Goal: Information Seeking & Learning: Learn about a topic

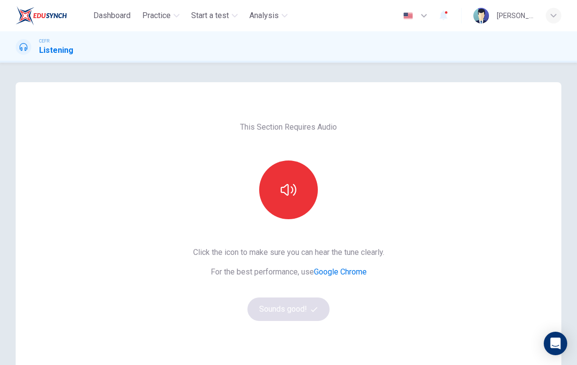
click at [285, 187] on icon "button" at bounding box center [289, 190] width 16 height 12
click at [297, 307] on button "Sounds good!" at bounding box center [288, 308] width 82 height 23
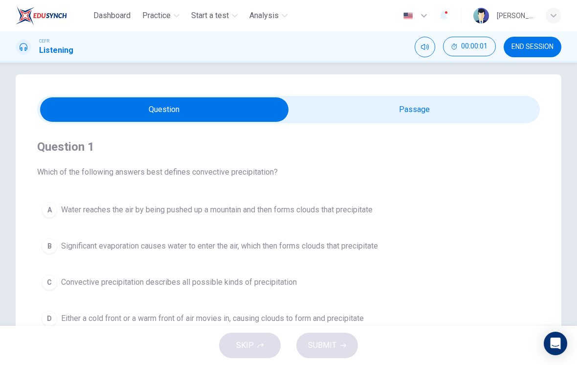
scroll to position [9, 0]
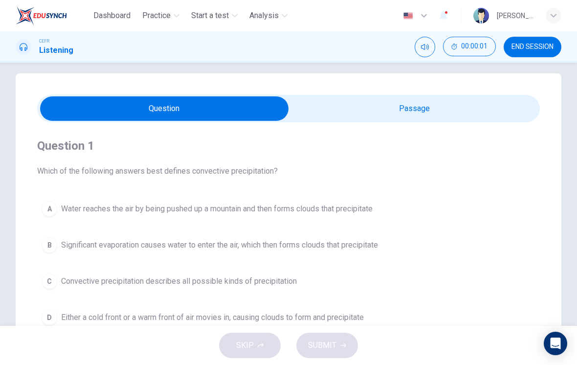
click at [324, 109] on input "checkbox" at bounding box center [164, 108] width 754 height 24
checkbox input "true"
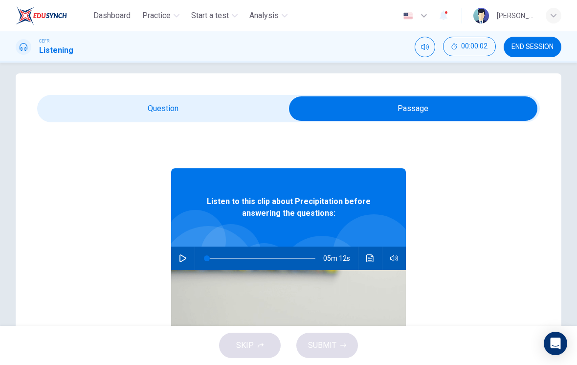
click at [182, 253] on button "button" at bounding box center [183, 258] width 16 height 23
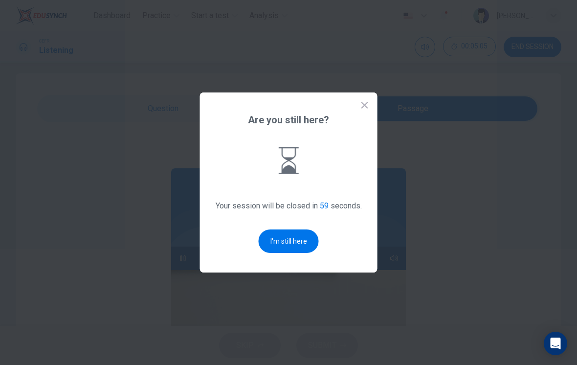
click at [285, 247] on button "I'm still here" at bounding box center [289, 240] width 60 height 23
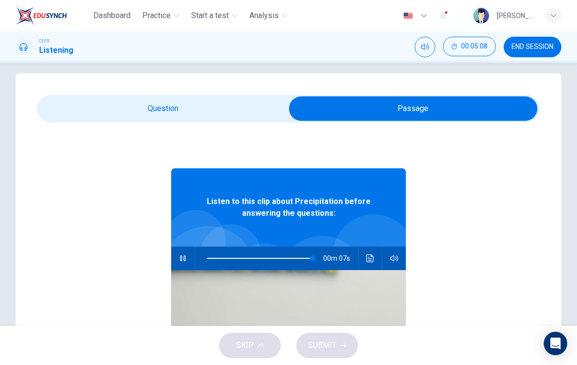
type input "98"
click at [162, 105] on input "checkbox" at bounding box center [413, 108] width 754 height 24
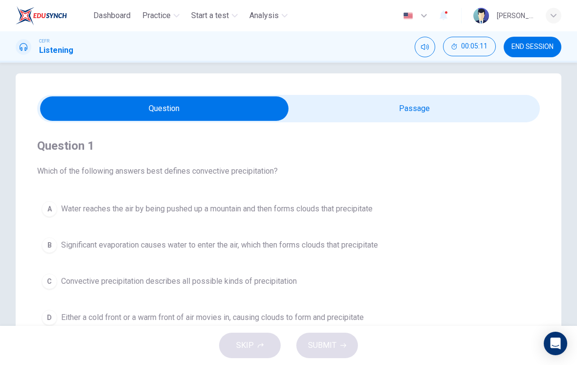
click at [340, 112] on input "checkbox" at bounding box center [164, 108] width 754 height 24
checkbox input "true"
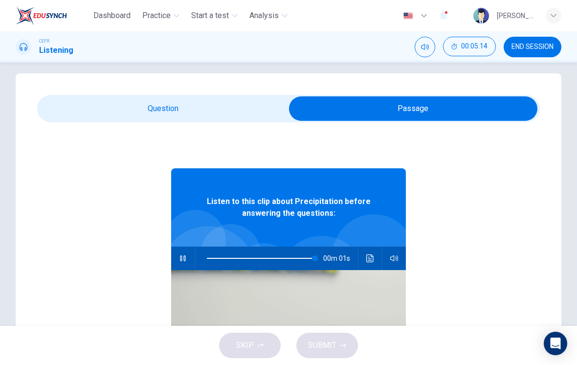
type input "100"
click at [149, 112] on input "checkbox" at bounding box center [413, 108] width 754 height 24
checkbox input "false"
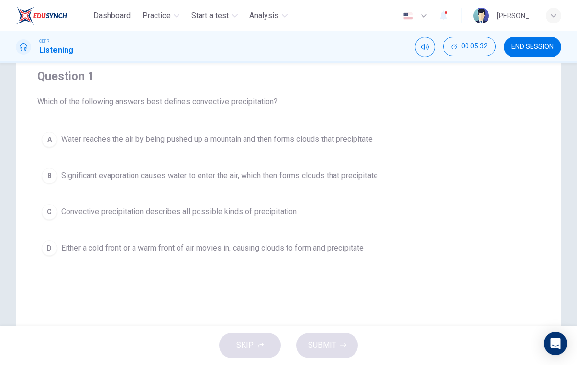
scroll to position [77, 0]
click at [52, 174] on div "B" at bounding box center [50, 177] width 16 height 16
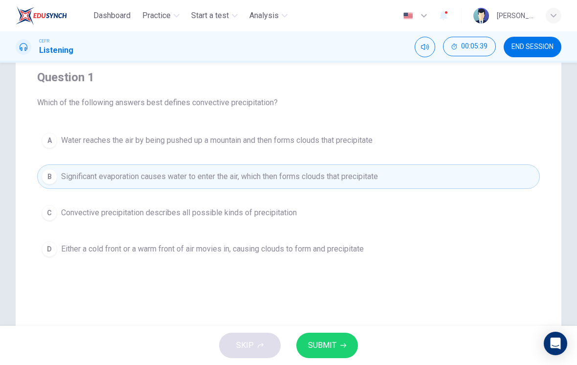
click at [335, 343] on span "SUBMIT" at bounding box center [322, 345] width 28 height 14
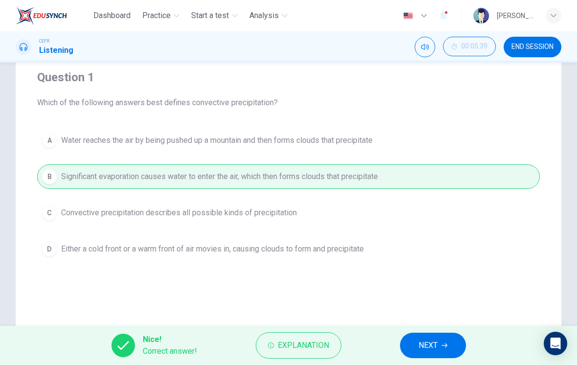
click at [426, 346] on span "NEXT" at bounding box center [428, 345] width 19 height 14
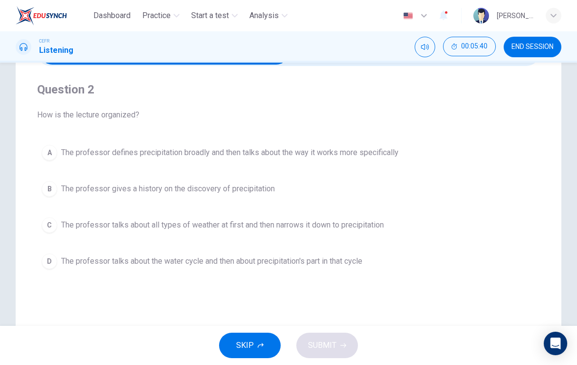
scroll to position [65, 0]
click at [58, 150] on button "A The professor defines precipitation broadly and then talks about the way it w…" at bounding box center [288, 153] width 503 height 24
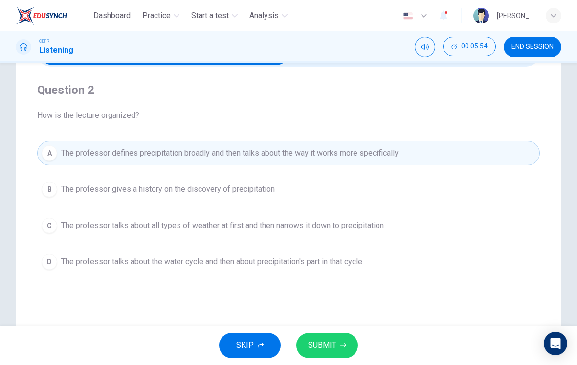
click at [338, 347] on button "SUBMIT" at bounding box center [327, 345] width 62 height 25
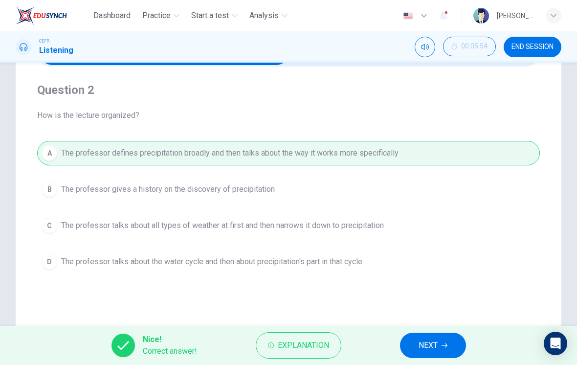
click at [428, 348] on span "NEXT" at bounding box center [428, 345] width 19 height 14
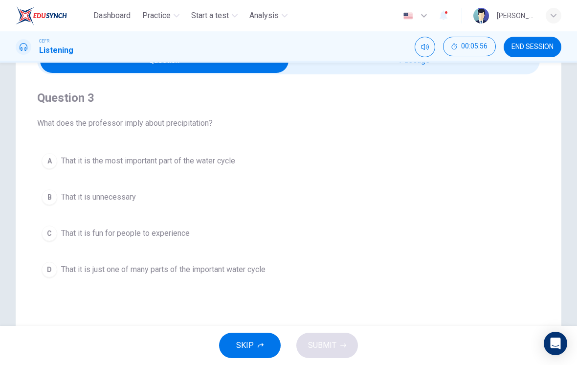
scroll to position [59, 0]
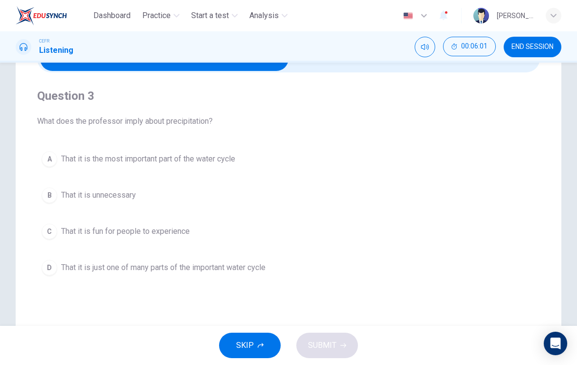
click at [264, 271] on span "That it is just one of many parts of the important water cycle" at bounding box center [163, 268] width 204 height 12
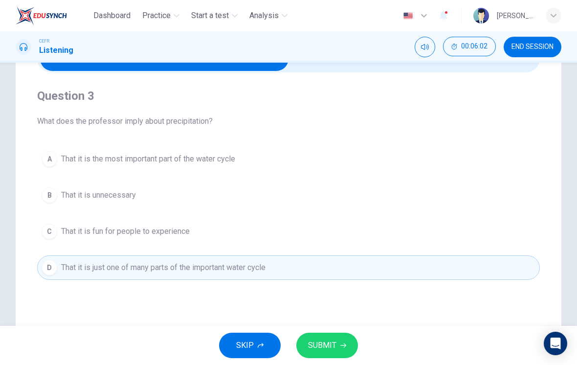
click at [338, 342] on button "SUBMIT" at bounding box center [327, 345] width 62 height 25
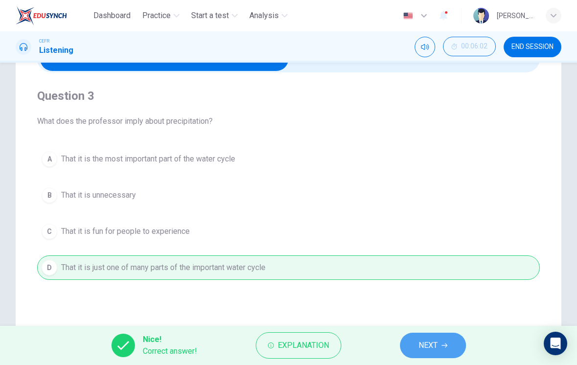
click at [427, 345] on span "NEXT" at bounding box center [428, 345] width 19 height 14
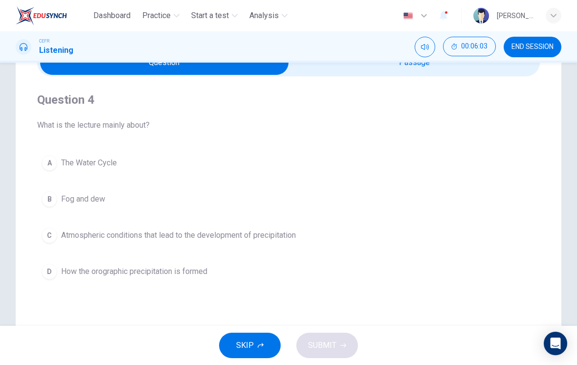
scroll to position [53, 0]
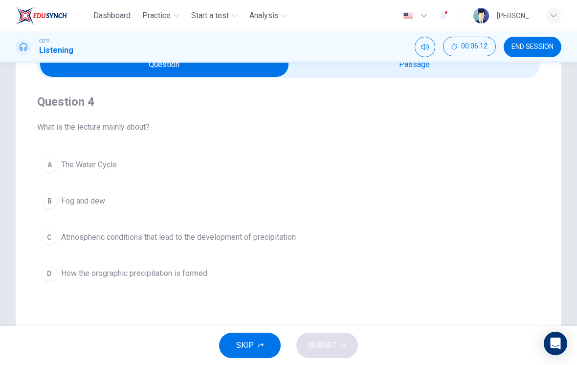
click at [48, 240] on div "C" at bounding box center [50, 237] width 16 height 16
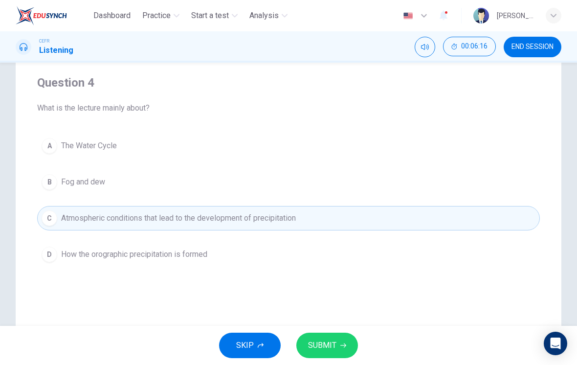
scroll to position [73, 0]
click at [335, 345] on span "SUBMIT" at bounding box center [322, 345] width 28 height 14
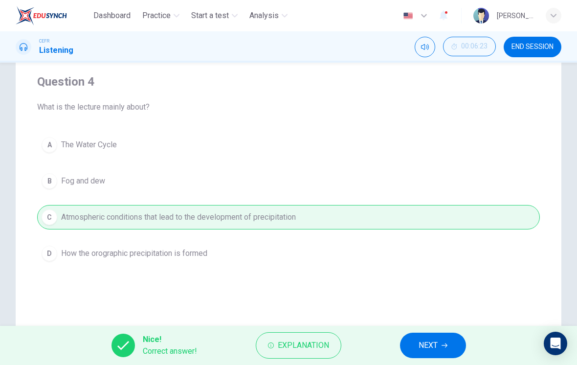
click at [432, 342] on span "NEXT" at bounding box center [428, 345] width 19 height 14
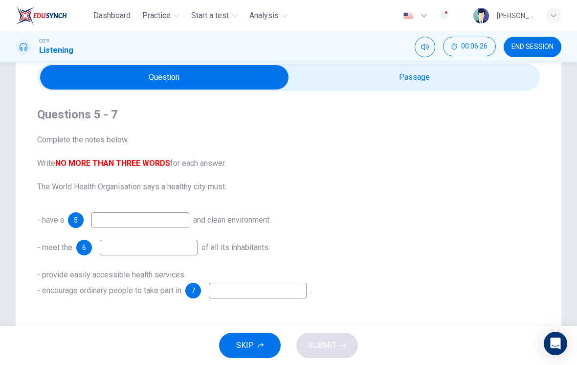
scroll to position [32, 0]
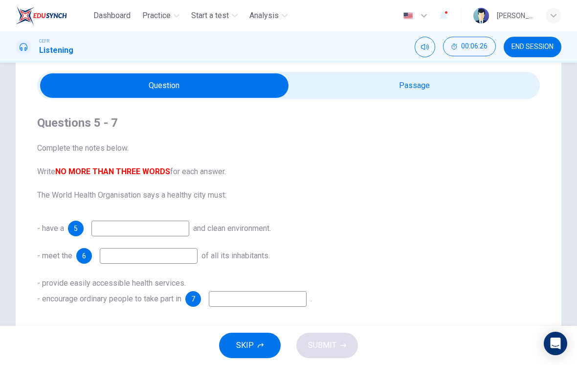
click at [426, 86] on input "checkbox" at bounding box center [164, 85] width 754 height 24
checkbox input "true"
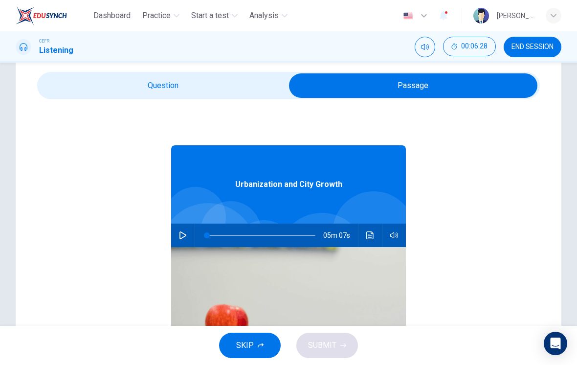
click at [180, 232] on icon "button" at bounding box center [183, 235] width 7 height 8
type input "1"
click at [168, 86] on input "checkbox" at bounding box center [413, 85] width 754 height 24
checkbox input "false"
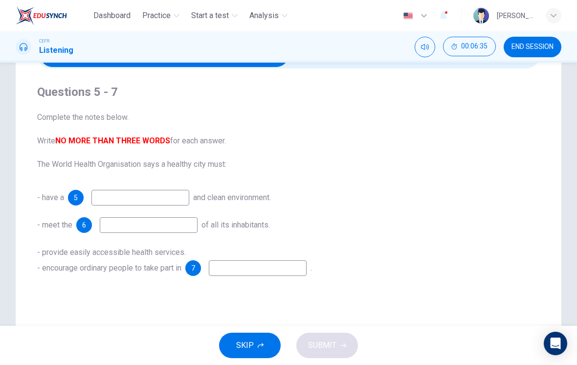
scroll to position [62, 0]
click at [145, 202] on input at bounding box center [140, 198] width 98 height 16
type input "7"
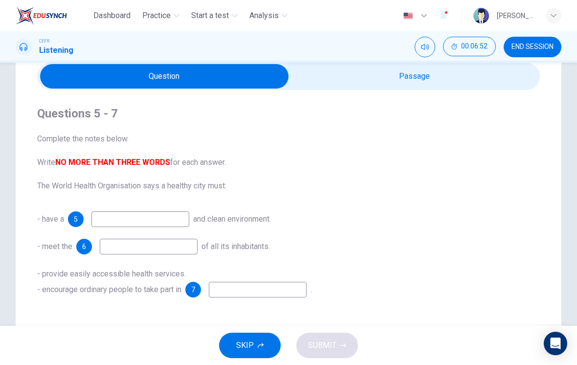
click at [383, 81] on input "checkbox" at bounding box center [164, 76] width 754 height 24
checkbox input "true"
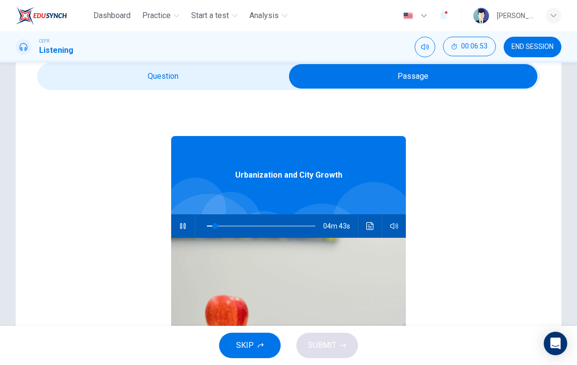
type input "8"
click at [213, 81] on input "checkbox" at bounding box center [413, 76] width 754 height 24
checkbox input "false"
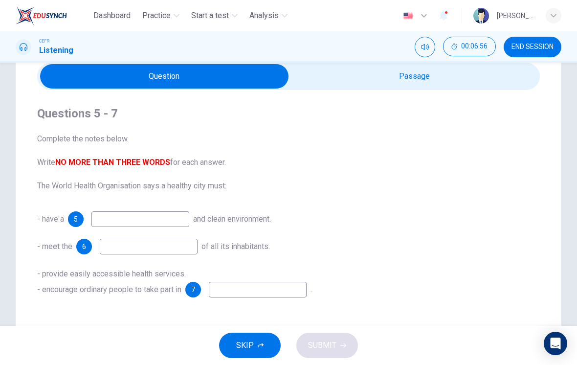
click at [176, 218] on input at bounding box center [140, 219] width 98 height 16
type input "safe"
click at [126, 245] on input at bounding box center [149, 247] width 98 height 16
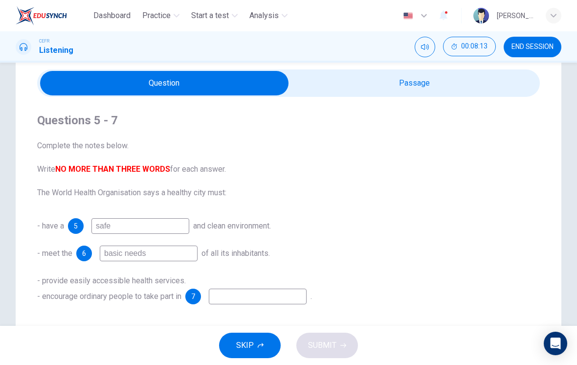
scroll to position [31, 0]
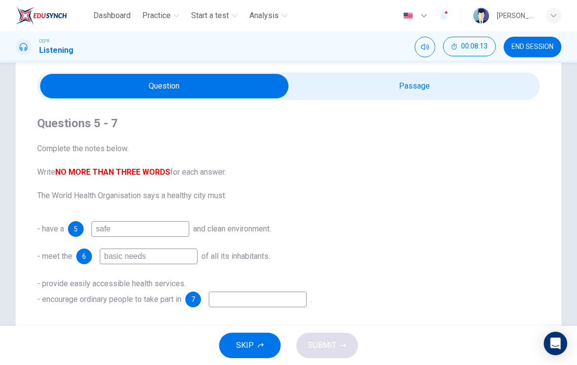
type input "basic needs"
click at [394, 83] on input "checkbox" at bounding box center [164, 86] width 754 height 24
checkbox input "true"
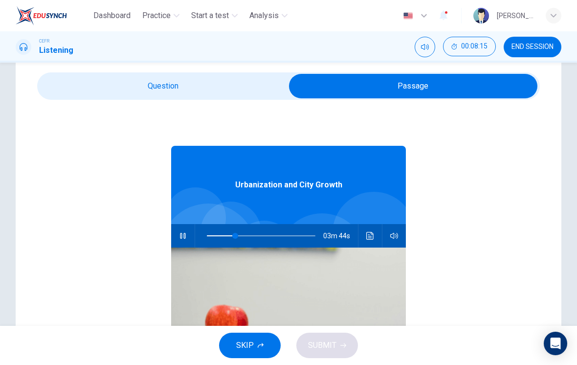
type input "26"
click at [224, 85] on input "checkbox" at bounding box center [413, 86] width 754 height 24
checkbox input "false"
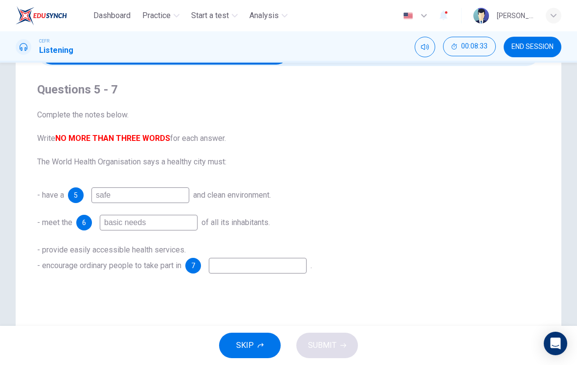
scroll to position [66, 0]
click at [259, 267] on input at bounding box center [258, 265] width 98 height 16
type input "33"
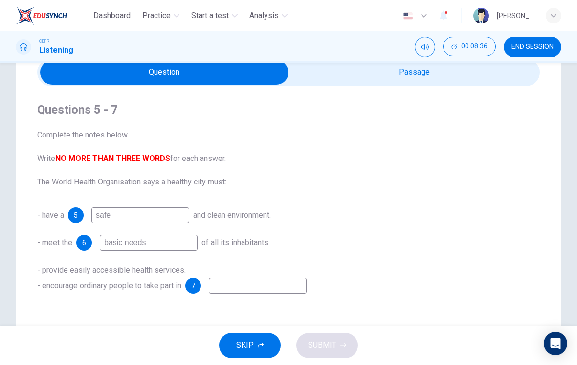
scroll to position [45, 0]
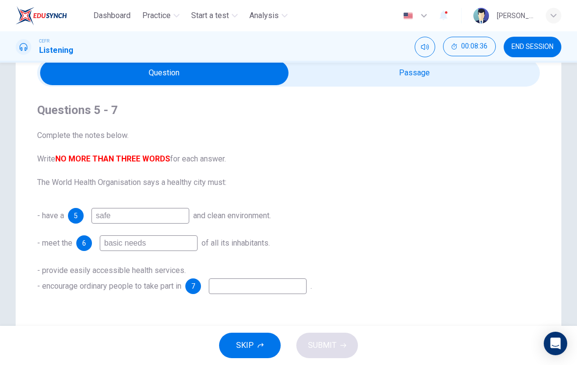
click at [393, 75] on input "checkbox" at bounding box center [164, 73] width 754 height 24
checkbox input "true"
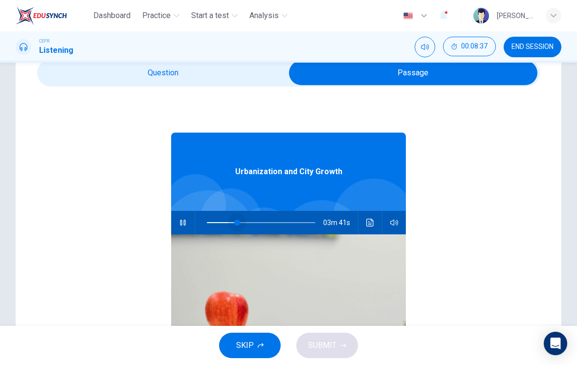
click at [238, 223] on span at bounding box center [237, 223] width 6 height 6
click at [232, 221] on span at bounding box center [231, 223] width 6 height 6
type input "23"
click at [235, 79] on input "checkbox" at bounding box center [413, 73] width 754 height 24
checkbox input "false"
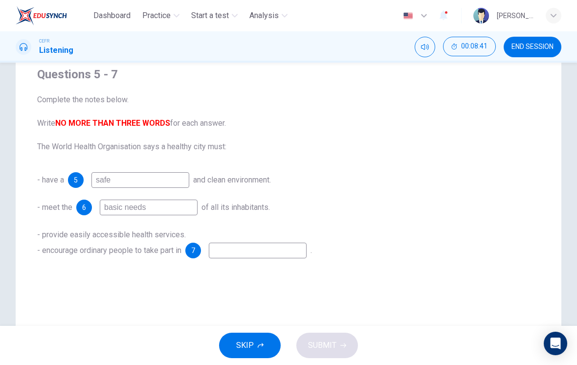
scroll to position [81, 0]
click at [265, 252] on input at bounding box center [258, 250] width 98 height 16
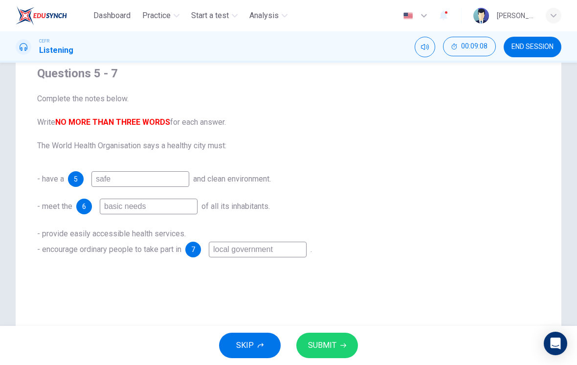
type input "local government"
click at [329, 281] on div "Questions 5 - 7 Complete the notes below. Write NO MORE THAN THREE WORDS for ea…" at bounding box center [289, 197] width 546 height 393
click at [338, 341] on button "SUBMIT" at bounding box center [327, 345] width 62 height 25
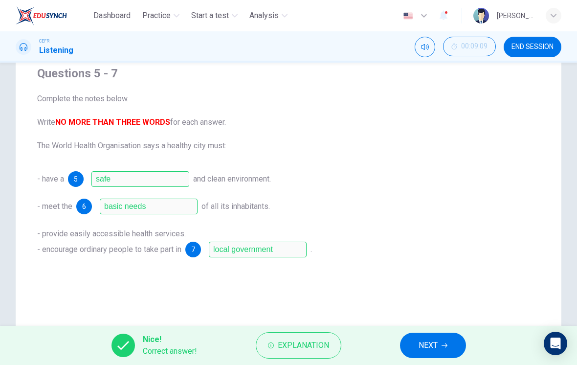
click at [436, 338] on button "NEXT" at bounding box center [433, 345] width 66 height 25
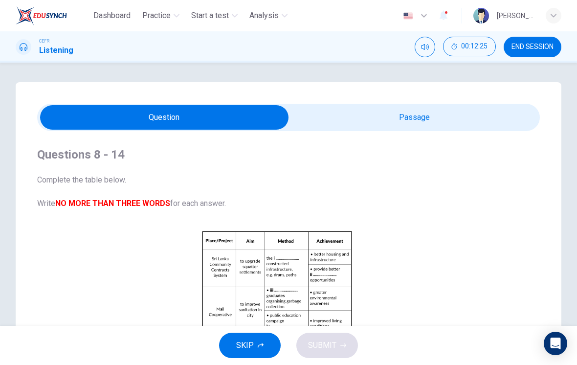
scroll to position [0, 0]
click at [462, 120] on input "checkbox" at bounding box center [164, 117] width 754 height 24
checkbox input "true"
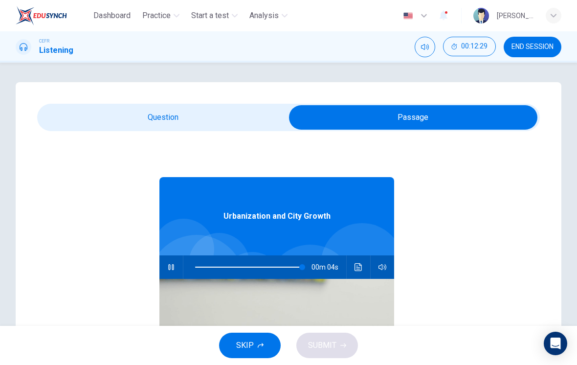
type input "99"
click at [125, 111] on input "checkbox" at bounding box center [413, 117] width 754 height 24
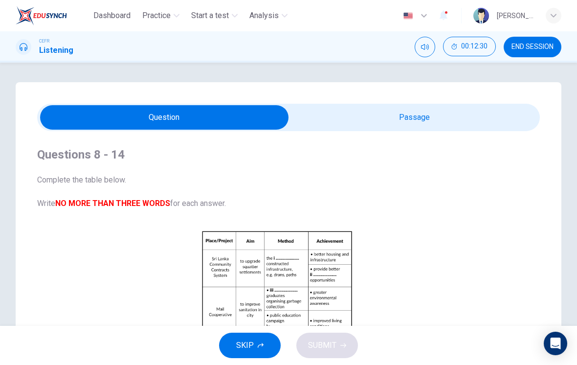
click at [428, 123] on input "checkbox" at bounding box center [164, 117] width 754 height 24
checkbox input "true"
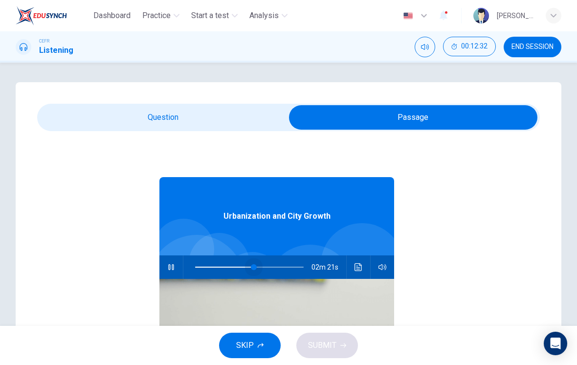
click at [254, 270] on span at bounding box center [254, 267] width 6 height 6
click at [237, 267] on span at bounding box center [236, 267] width 6 height 6
type input "38"
click at [121, 126] on input "checkbox" at bounding box center [413, 117] width 754 height 24
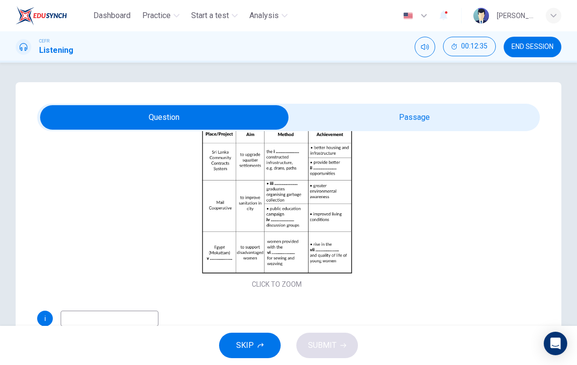
scroll to position [111, 0]
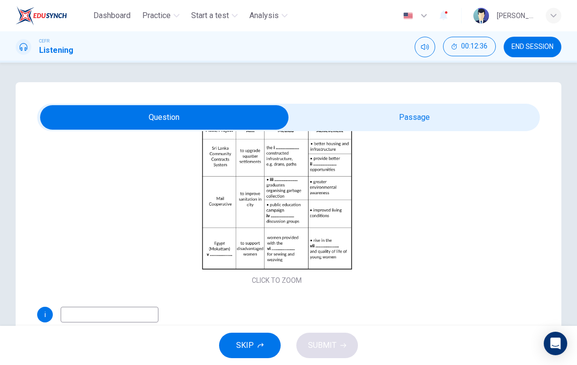
click at [248, 200] on icon "button" at bounding box center [245, 203] width 10 height 10
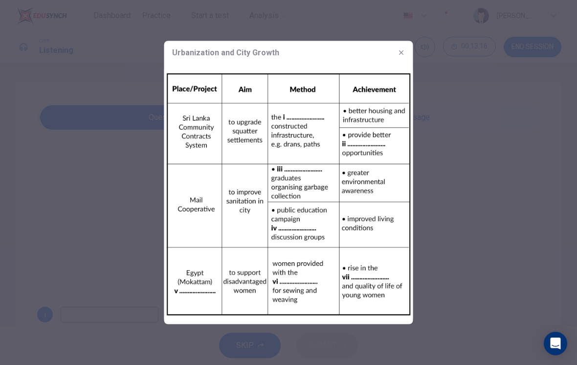
click at [398, 59] on button "button" at bounding box center [402, 53] width 16 height 16
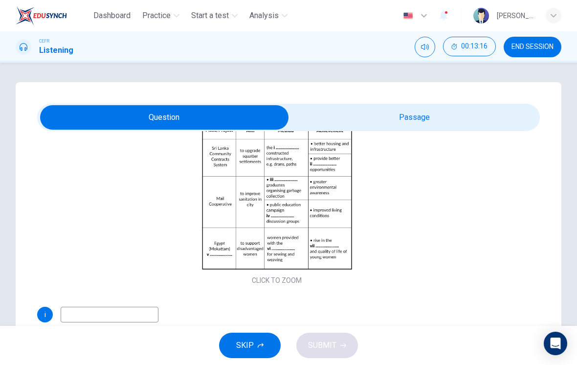
click at [407, 118] on input "checkbox" at bounding box center [164, 117] width 754 height 24
checkbox input "true"
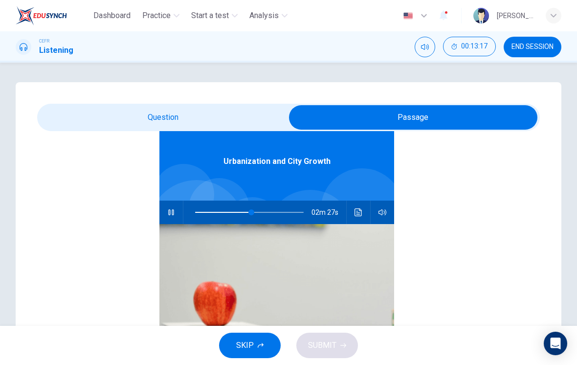
scroll to position [55, 0]
click at [241, 212] on span at bounding box center [241, 212] width 6 height 6
type input "42"
click at [257, 115] on input "checkbox" at bounding box center [413, 117] width 754 height 24
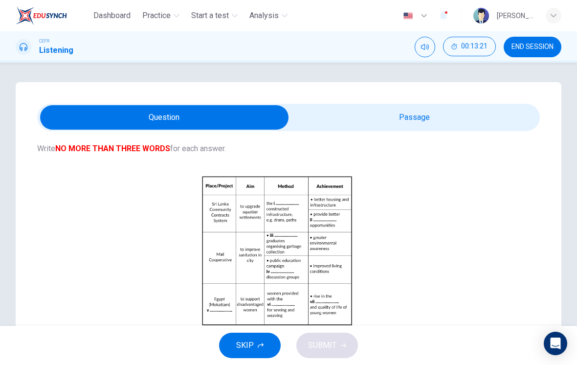
click at [431, 116] on input "checkbox" at bounding box center [164, 117] width 754 height 24
checkbox input "true"
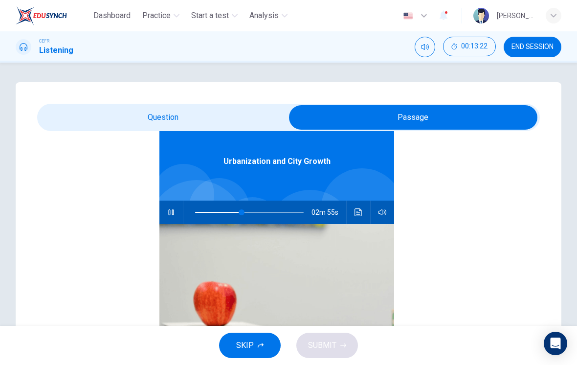
type input "43"
click at [233, 117] on input "checkbox" at bounding box center [413, 117] width 754 height 24
checkbox input "false"
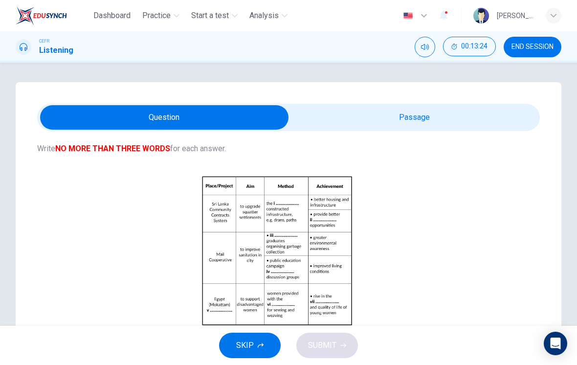
click at [276, 268] on button "Click to Zoom" at bounding box center [276, 258] width 85 height 23
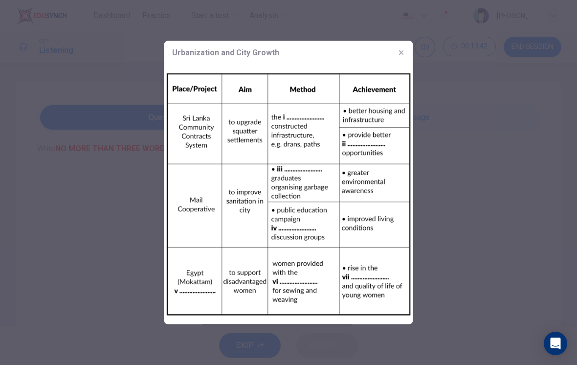
click at [396, 60] on div "Urbanization and City Growth" at bounding box center [288, 52] width 249 height 23
click at [405, 56] on icon "button" at bounding box center [402, 53] width 8 height 8
type input "50"
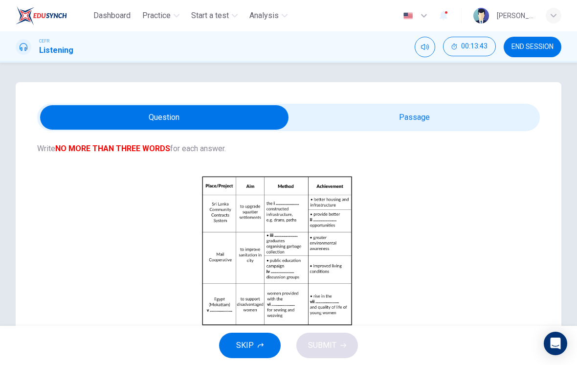
click at [427, 120] on input "checkbox" at bounding box center [164, 117] width 754 height 24
checkbox input "true"
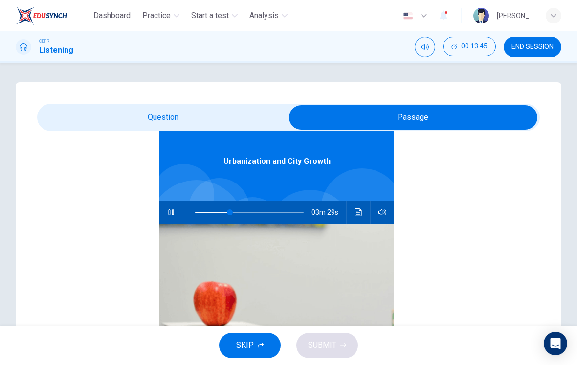
click at [230, 215] on span at bounding box center [230, 212] width 6 height 6
type input "33"
click at [255, 116] on input "checkbox" at bounding box center [413, 117] width 754 height 24
checkbox input "false"
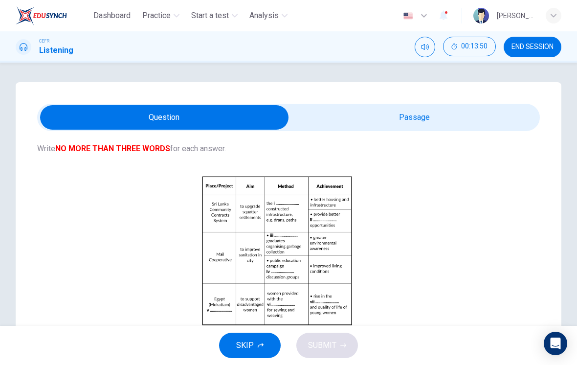
click at [256, 258] on button "Click to Zoom" at bounding box center [276, 258] width 85 height 23
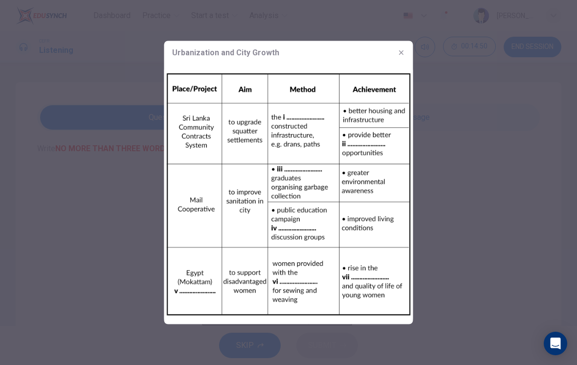
click at [468, 303] on div at bounding box center [288, 182] width 577 height 365
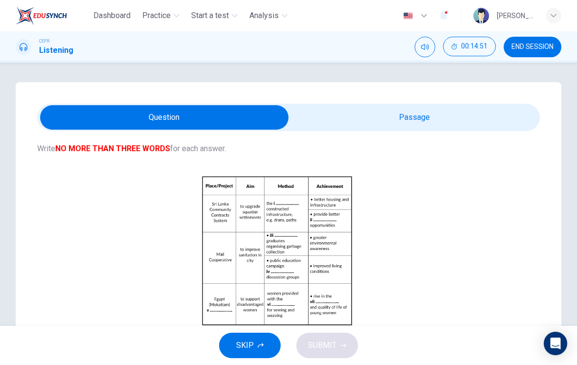
click at [298, 269] on button "Click to Zoom" at bounding box center [276, 258] width 85 height 23
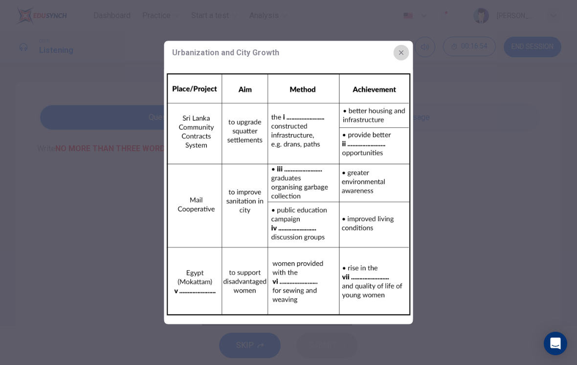
click at [400, 53] on icon "button" at bounding box center [402, 53] width 8 height 8
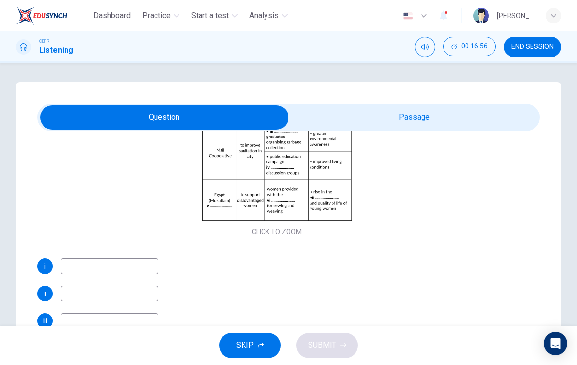
scroll to position [159, 0]
click at [119, 264] on input at bounding box center [110, 266] width 98 height 16
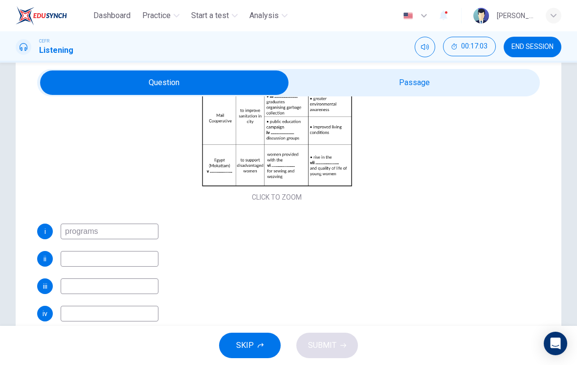
scroll to position [35, 0]
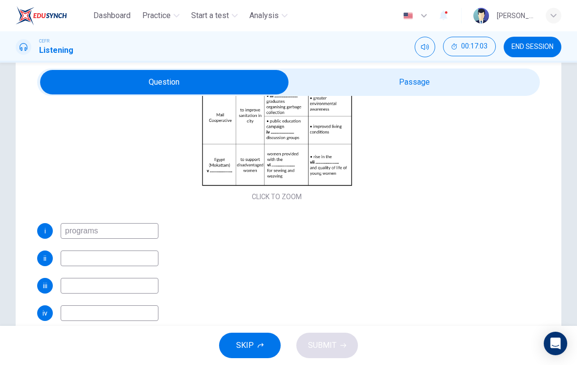
type input "programs"
click at [133, 255] on input at bounding box center [110, 258] width 98 height 16
type input "economic"
click at [137, 290] on input at bounding box center [110, 286] width 98 height 16
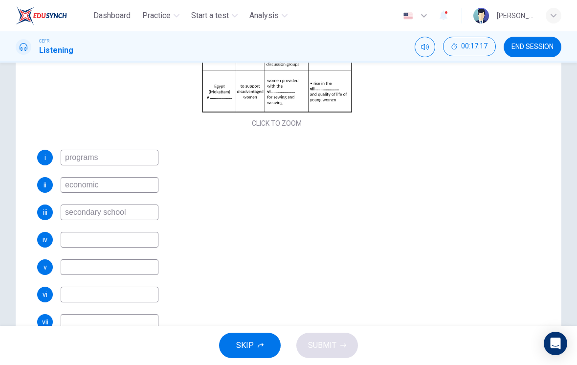
scroll to position [123, 0]
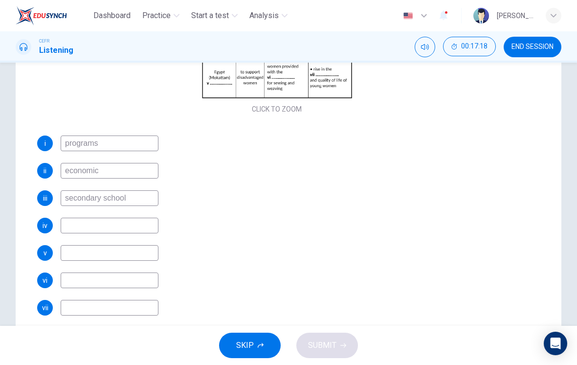
type input "secondary school"
click at [142, 226] on input at bounding box center [110, 226] width 98 height 16
type input "films"
click at [140, 254] on input at bounding box center [110, 253] width 98 height 16
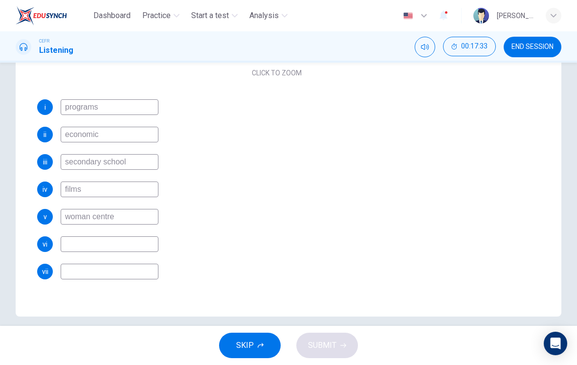
scroll to position [167, 0]
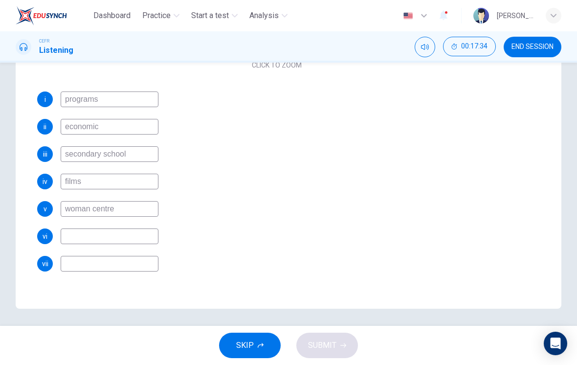
type input "woman centre"
click at [138, 237] on input at bounding box center [110, 236] width 98 height 16
type input "equipment"
click at [142, 268] on input at bounding box center [110, 264] width 98 height 16
type input "status"
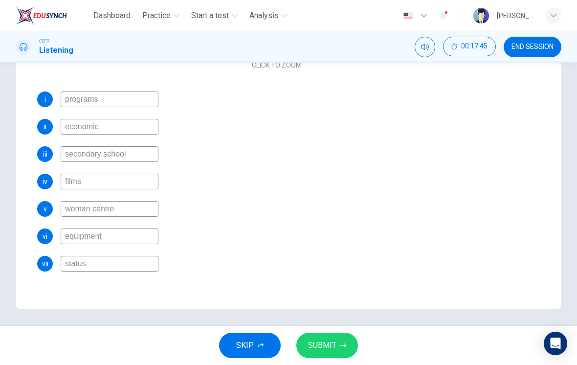
click at [298, 238] on div "vi equipment" at bounding box center [276, 236] width 479 height 16
click at [338, 337] on button "SUBMIT" at bounding box center [327, 345] width 62 height 25
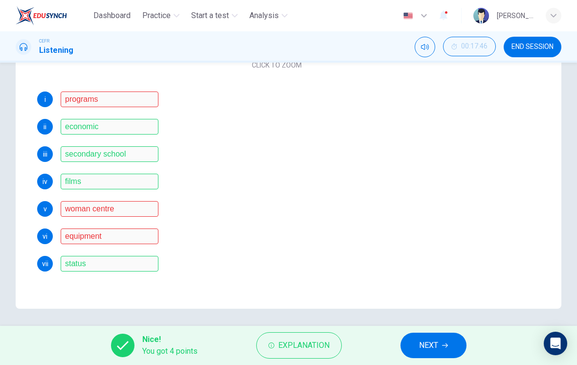
scroll to position [159, 0]
click at [284, 350] on span "Explanation" at bounding box center [303, 345] width 51 height 14
click at [505, 236] on div "vi equipment" at bounding box center [276, 236] width 479 height 16
click at [289, 350] on span "Explanation" at bounding box center [303, 345] width 51 height 14
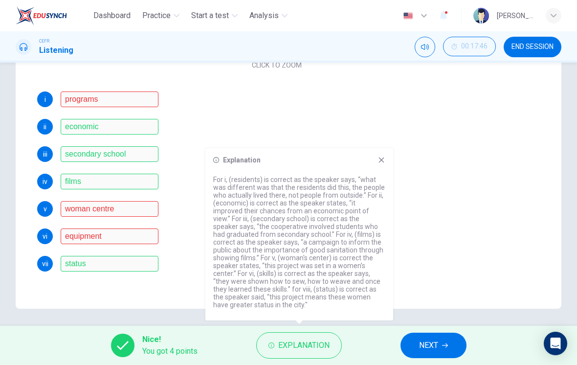
click at [384, 162] on icon at bounding box center [382, 160] width 8 height 8
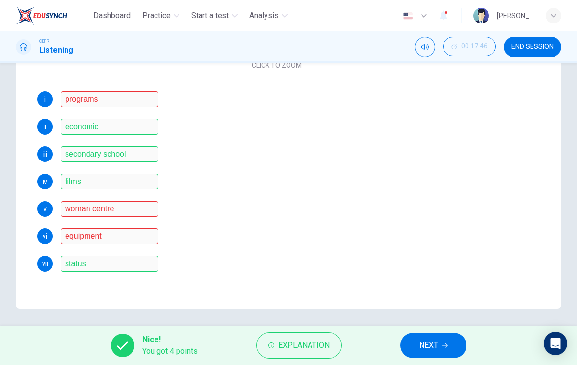
click at [428, 337] on button "NEXT" at bounding box center [434, 345] width 66 height 25
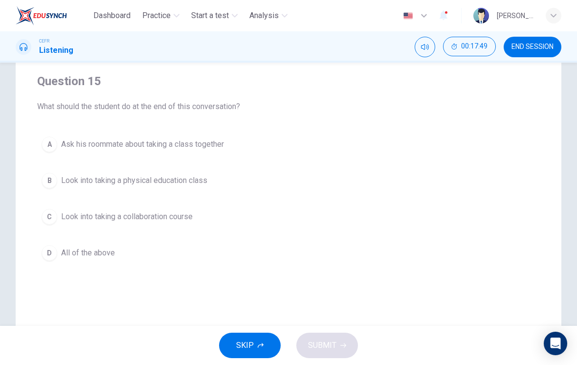
scroll to position [97, 0]
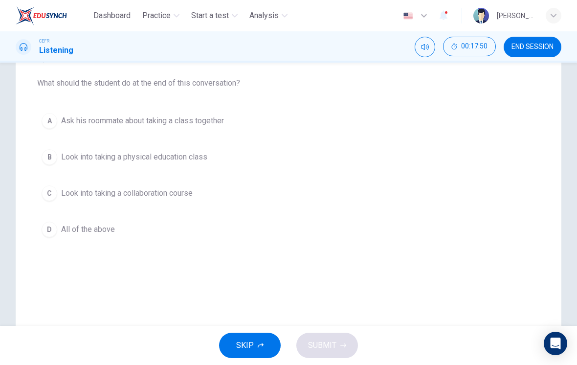
click at [55, 231] on div "D" at bounding box center [50, 230] width 16 height 16
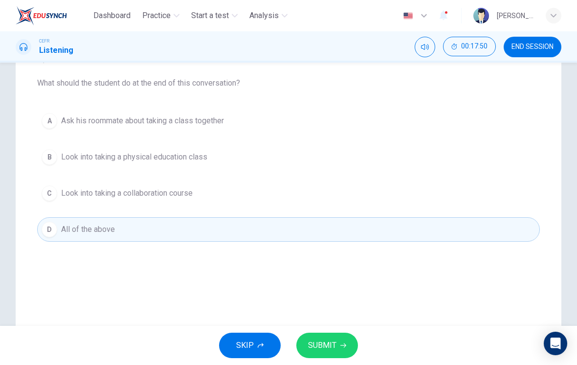
click at [335, 338] on span "SUBMIT" at bounding box center [322, 345] width 28 height 14
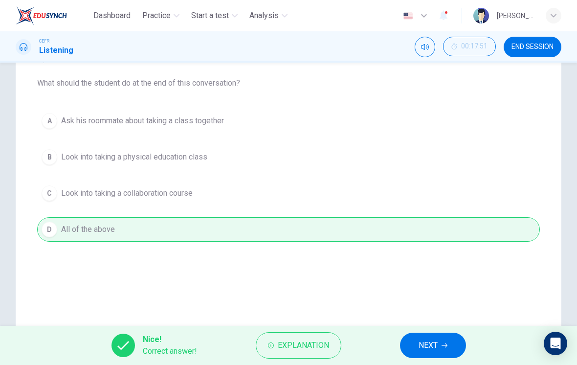
click at [440, 342] on button "NEXT" at bounding box center [433, 345] width 66 height 25
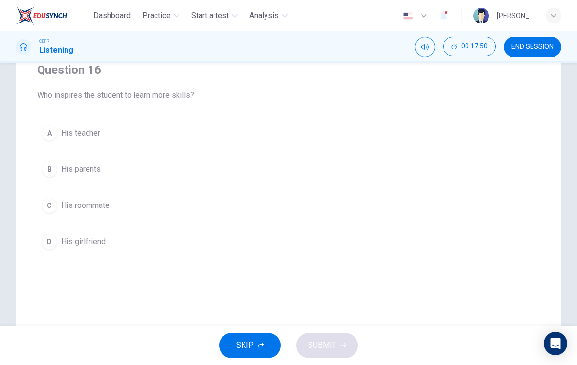
scroll to position [80, 0]
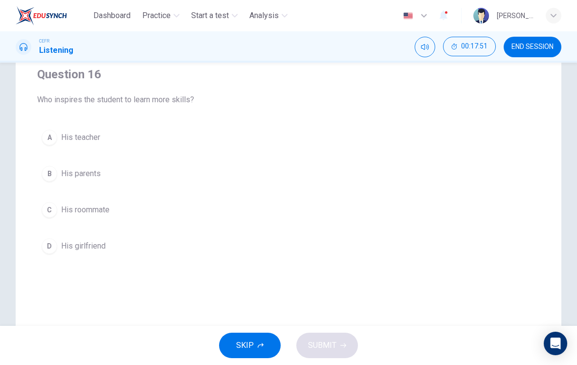
click at [50, 201] on button "C His roommate" at bounding box center [288, 210] width 503 height 24
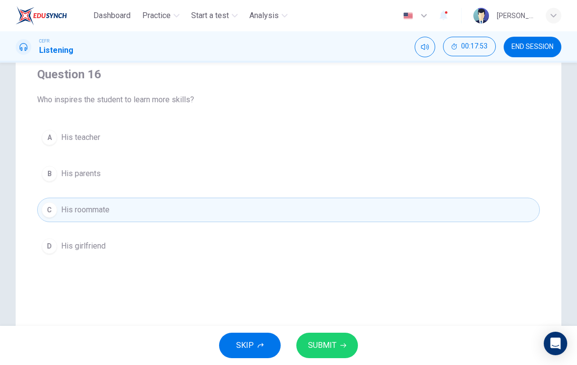
click at [338, 347] on button "SUBMIT" at bounding box center [327, 345] width 62 height 25
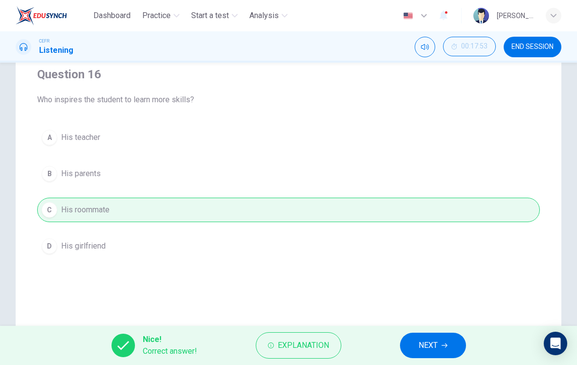
click at [435, 339] on span "NEXT" at bounding box center [428, 345] width 19 height 14
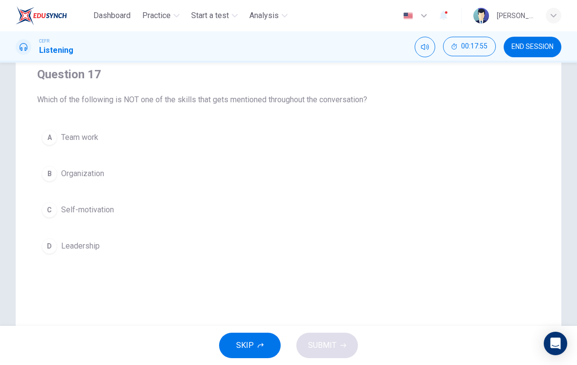
click at [54, 175] on div "B" at bounding box center [50, 174] width 16 height 16
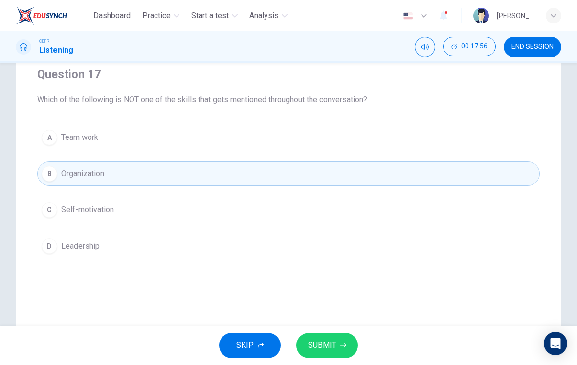
click at [337, 347] on button "SUBMIT" at bounding box center [327, 345] width 62 height 25
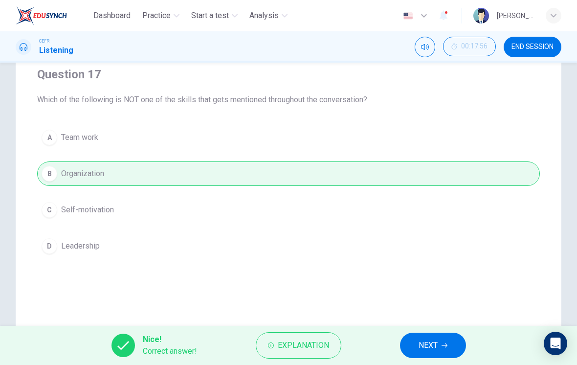
click at [434, 339] on span "NEXT" at bounding box center [428, 345] width 19 height 14
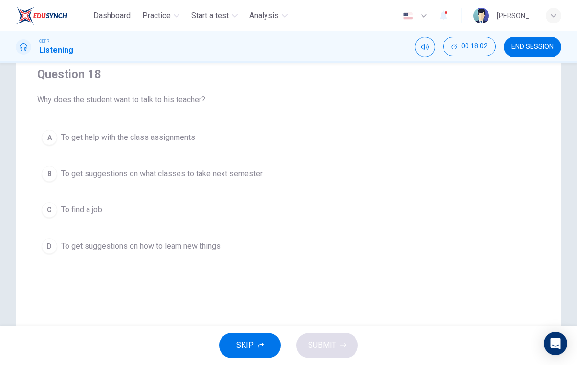
click at [60, 243] on button "D To get suggestions on how to learn new things" at bounding box center [288, 246] width 503 height 24
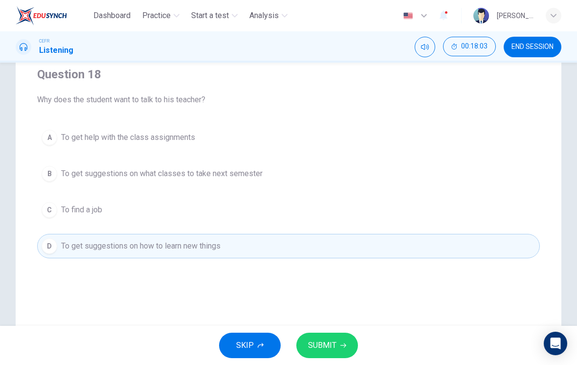
click at [350, 342] on button "SUBMIT" at bounding box center [327, 345] width 62 height 25
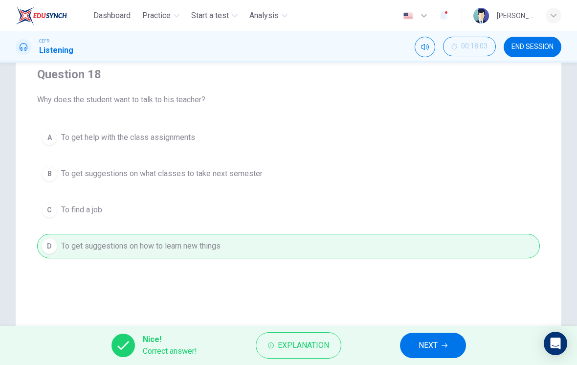
click at [427, 343] on span "NEXT" at bounding box center [428, 345] width 19 height 14
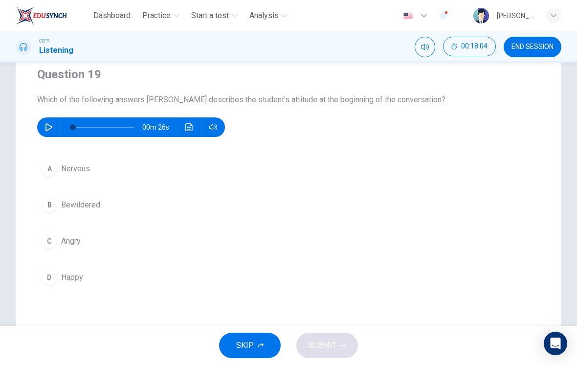
click at [50, 135] on button "button" at bounding box center [49, 127] width 16 height 20
click at [55, 169] on div "A" at bounding box center [50, 169] width 16 height 16
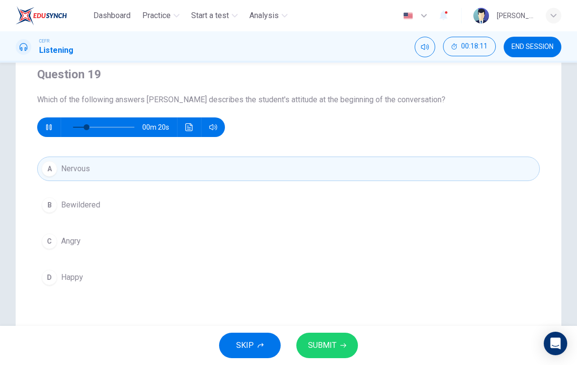
click at [340, 347] on icon "button" at bounding box center [343, 345] width 6 height 6
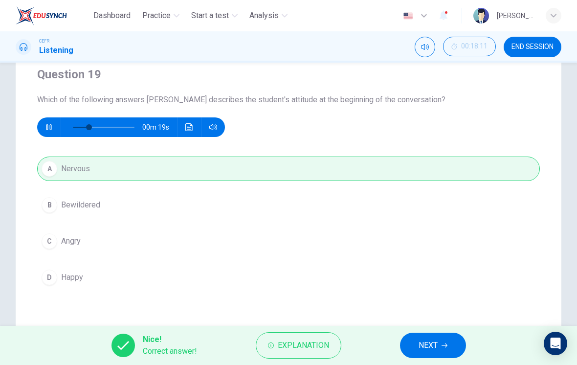
type input "30"
click at [419, 336] on button "NEXT" at bounding box center [433, 345] width 66 height 25
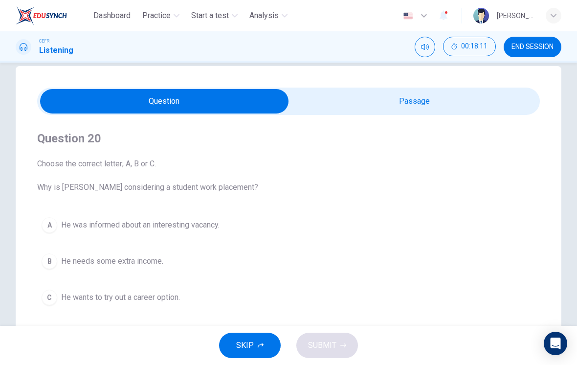
scroll to position [36, 0]
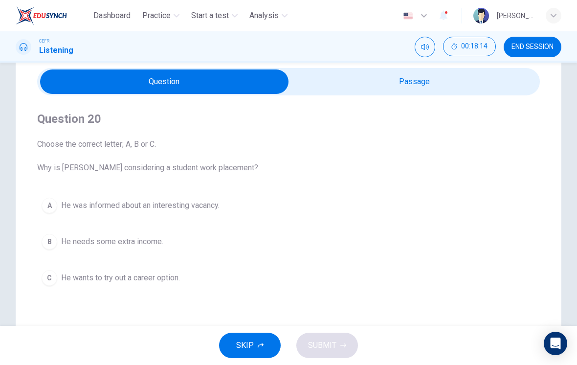
click at [543, 157] on div "Question 20 Choose the correct letter; A, B or C. Why is [PERSON_NAME] consider…" at bounding box center [289, 242] width 546 height 393
click at [402, 90] on input "checkbox" at bounding box center [164, 81] width 754 height 24
checkbox input "true"
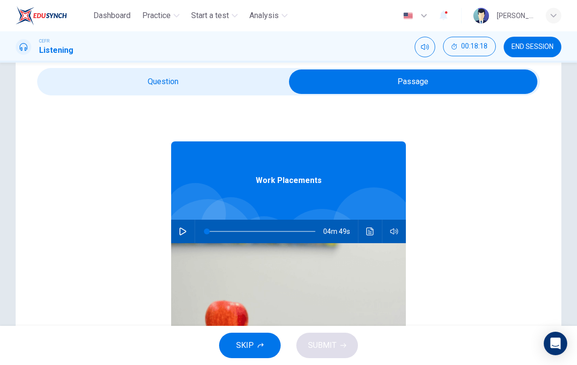
click at [187, 230] on button "button" at bounding box center [183, 231] width 16 height 23
type input "3"
click at [252, 76] on input "checkbox" at bounding box center [413, 81] width 754 height 24
checkbox input "false"
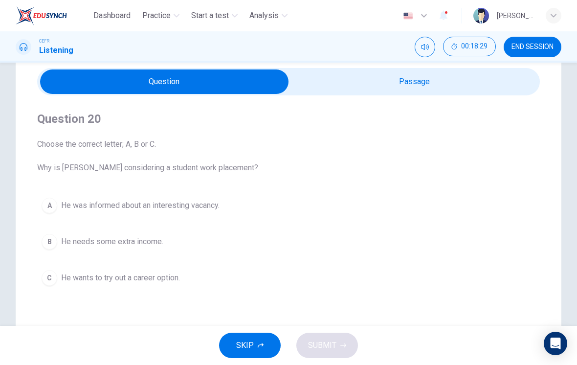
type input "4"
click at [422, 85] on input "checkbox" at bounding box center [164, 81] width 754 height 24
checkbox input "true"
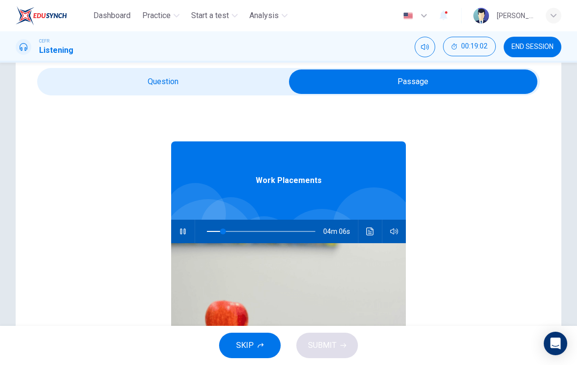
type input "15"
click at [220, 76] on input "checkbox" at bounding box center [413, 81] width 754 height 24
checkbox input "false"
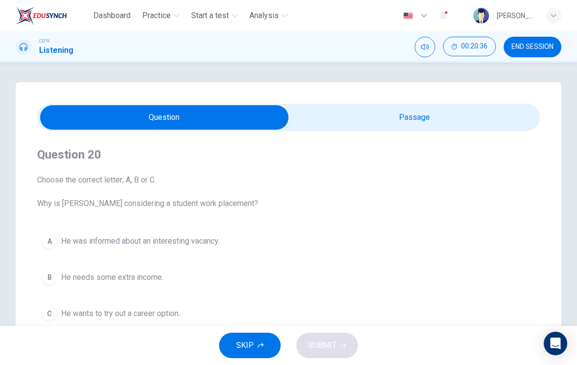
scroll to position [0, 0]
type input "64"
click at [467, 112] on input "checkbox" at bounding box center [164, 117] width 754 height 24
checkbox input "true"
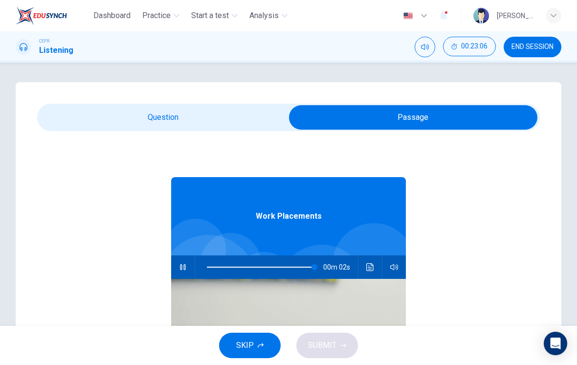
type input "99"
click at [219, 116] on input "checkbox" at bounding box center [413, 117] width 754 height 24
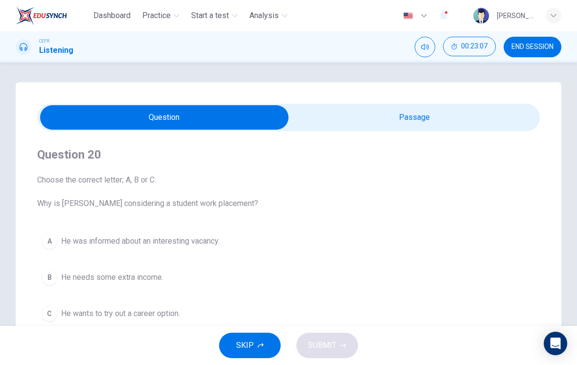
click at [202, 242] on span "He was informed about an interesting vacancy." at bounding box center [140, 241] width 158 height 12
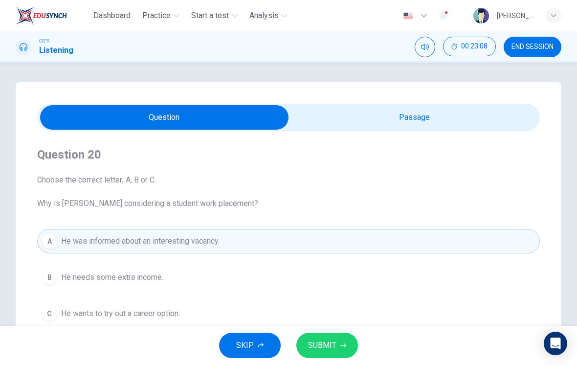
click at [327, 337] on button "SUBMIT" at bounding box center [327, 345] width 62 height 25
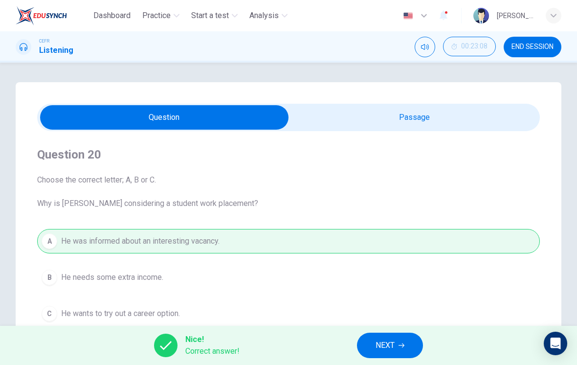
click at [404, 343] on icon "button" at bounding box center [402, 345] width 6 height 6
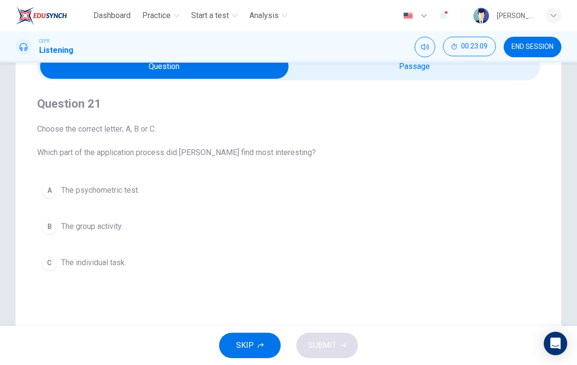
scroll to position [55, 0]
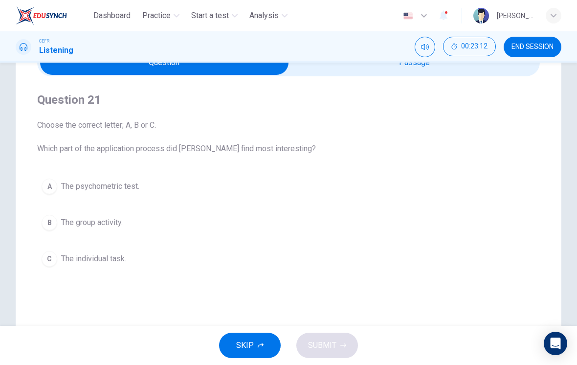
click at [103, 216] on button "B The group activity." at bounding box center [288, 222] width 503 height 24
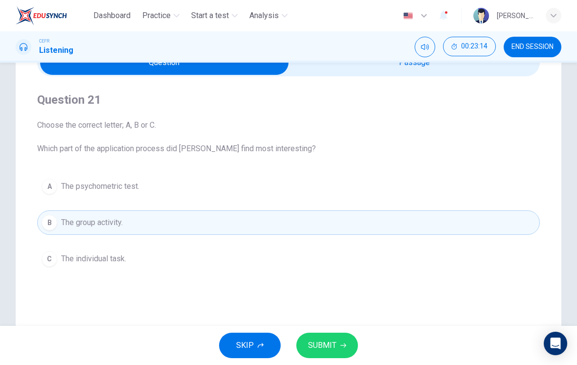
click at [338, 338] on button "SUBMIT" at bounding box center [327, 345] width 62 height 25
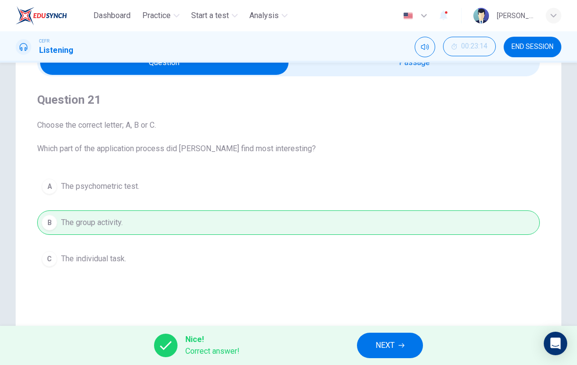
click at [404, 342] on icon "button" at bounding box center [402, 345] width 6 height 6
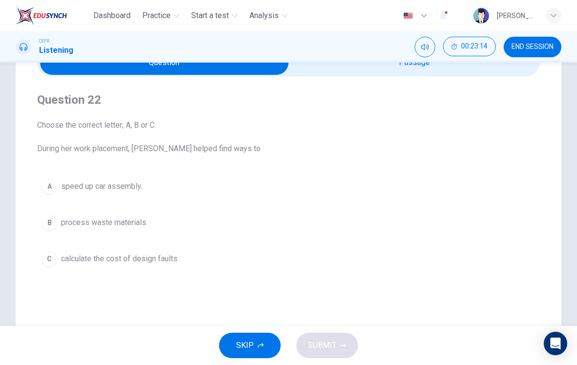
scroll to position [61, 0]
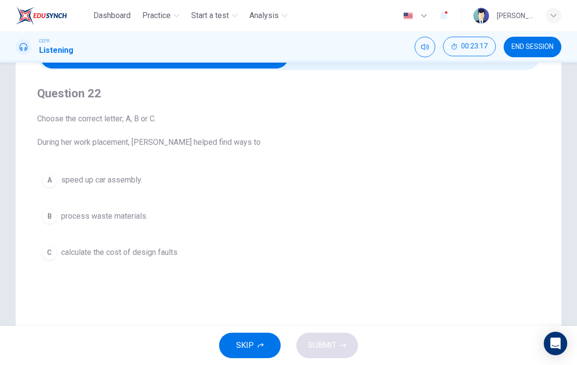
click at [117, 192] on button "A speed up car assembly." at bounding box center [288, 180] width 503 height 24
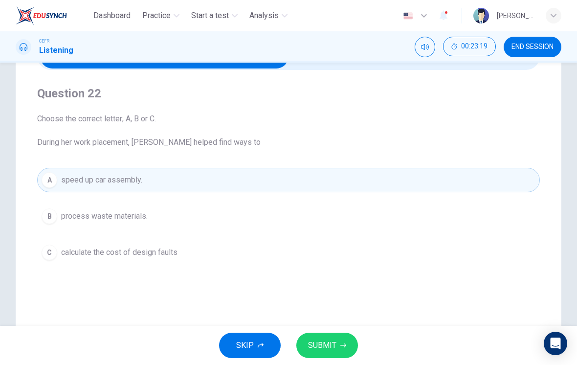
click at [346, 342] on button "SUBMIT" at bounding box center [327, 345] width 62 height 25
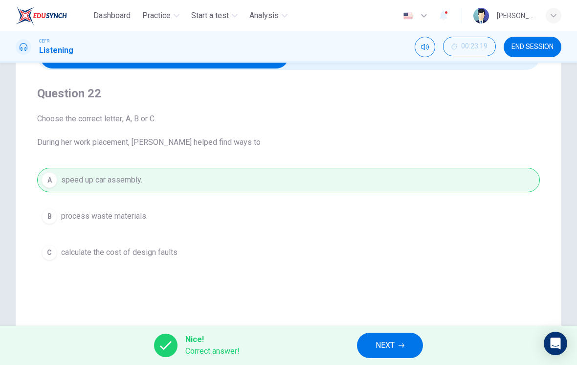
click at [407, 343] on button "NEXT" at bounding box center [390, 345] width 66 height 25
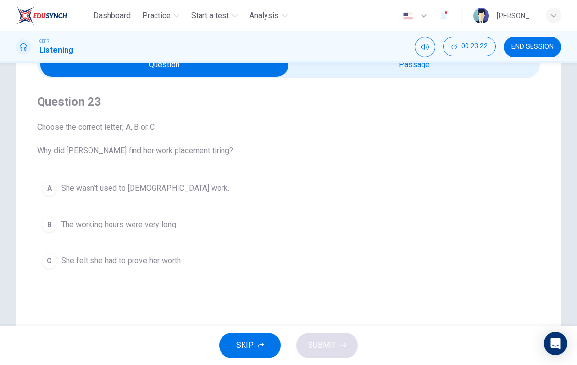
scroll to position [49, 0]
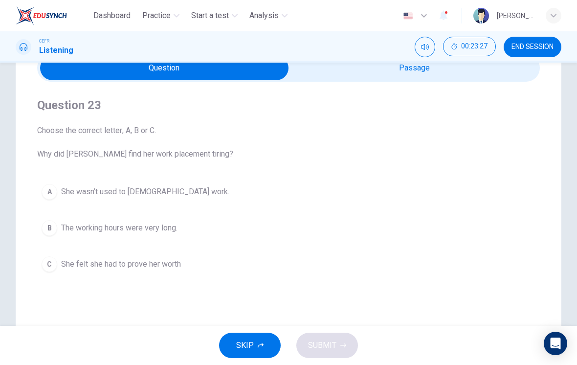
click at [164, 270] on span "She felt she had to prove her worth" at bounding box center [121, 264] width 120 height 12
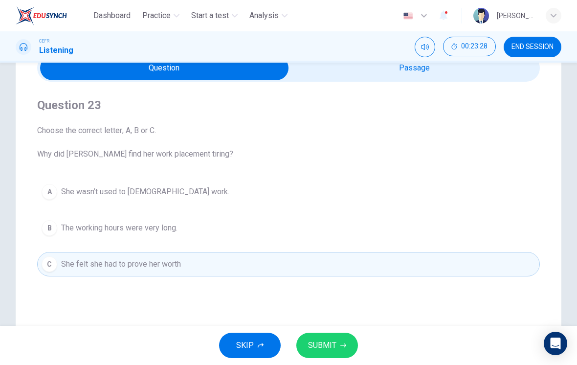
click at [330, 341] on span "SUBMIT" at bounding box center [322, 345] width 28 height 14
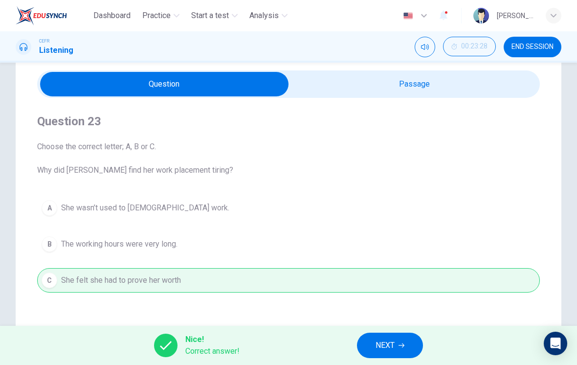
scroll to position [33, 0]
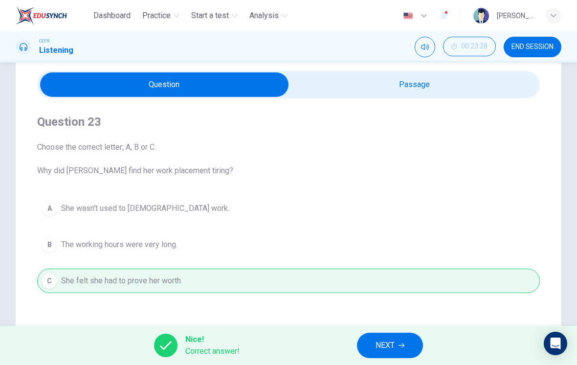
click at [463, 90] on input "checkbox" at bounding box center [164, 84] width 754 height 24
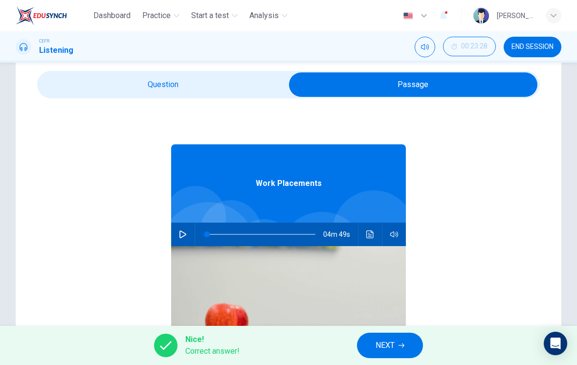
click at [369, 235] on icon "Click to see the audio transcription" at bounding box center [370, 234] width 8 height 8
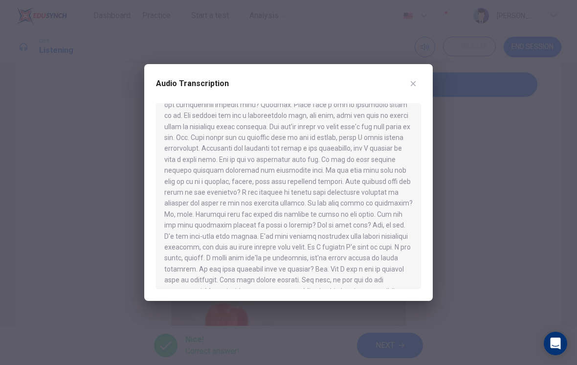
scroll to position [121, 0]
click at [413, 84] on icon "button" at bounding box center [413, 83] width 5 height 5
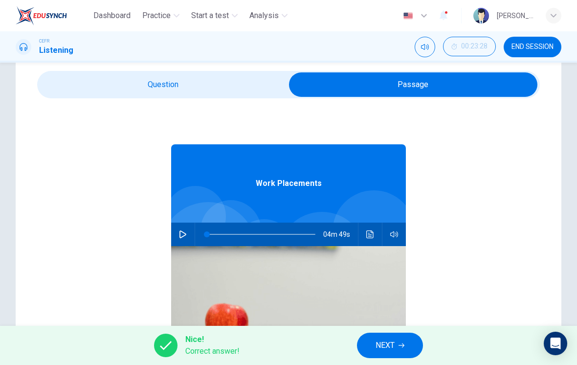
click at [231, 88] on input "checkbox" at bounding box center [413, 84] width 754 height 24
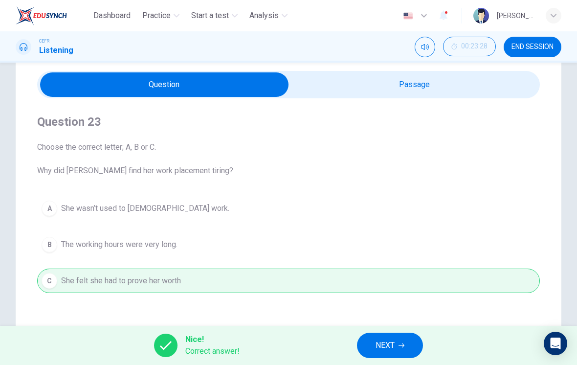
click at [385, 346] on span "NEXT" at bounding box center [385, 345] width 19 height 14
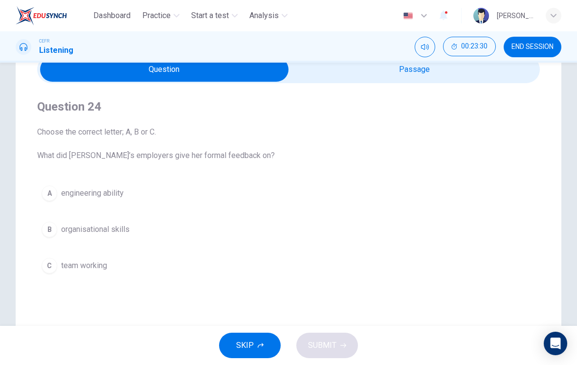
scroll to position [53, 0]
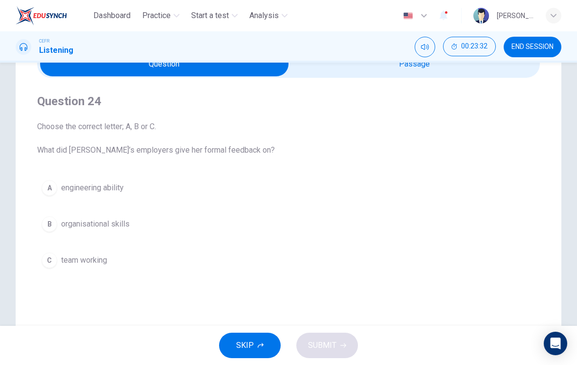
click at [105, 234] on button "B organisational skills" at bounding box center [288, 224] width 503 height 24
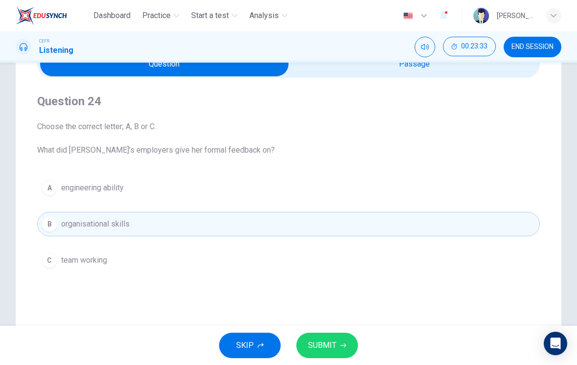
click at [336, 333] on button "SUBMIT" at bounding box center [327, 345] width 62 height 25
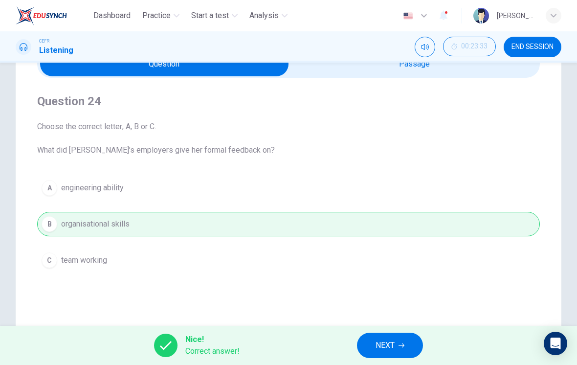
click at [400, 346] on icon "button" at bounding box center [402, 345] width 6 height 6
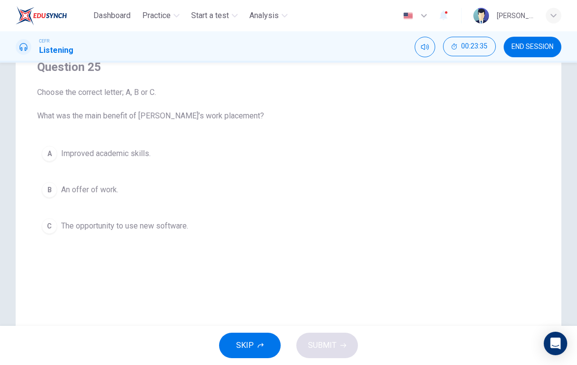
scroll to position [88, 0]
click at [169, 189] on button "B An offer of work." at bounding box center [288, 189] width 503 height 24
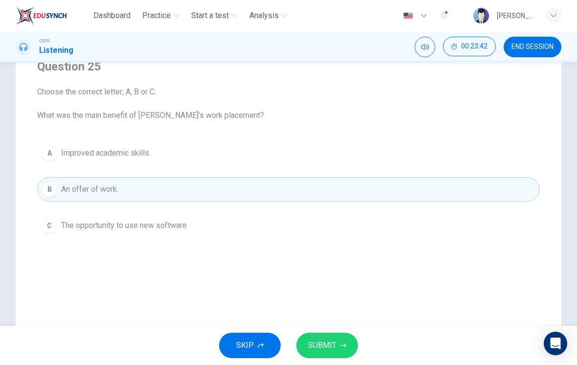
click at [342, 335] on button "SUBMIT" at bounding box center [327, 345] width 62 height 25
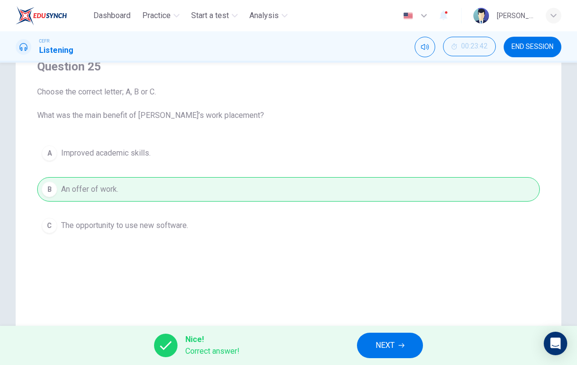
click at [408, 340] on button "NEXT" at bounding box center [390, 345] width 66 height 25
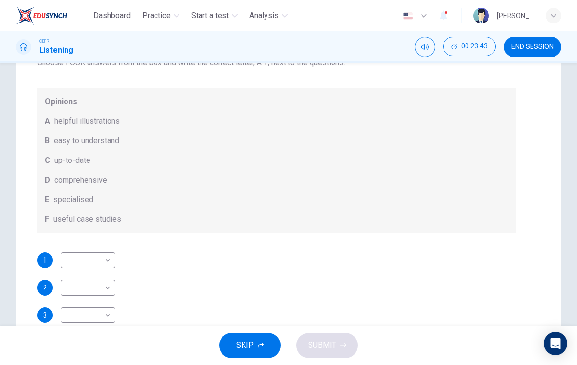
click at [461, 280] on div "2 ​ ​" at bounding box center [276, 288] width 479 height 16
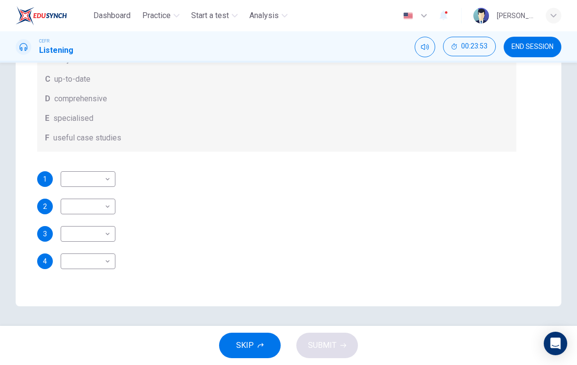
scroll to position [169, 0]
click at [78, 182] on body "Dashboard Practice Start a test Analysis English en ​ [PERSON_NAME] [PERSON_NAM…" at bounding box center [288, 182] width 577 height 365
click at [29, 154] on div at bounding box center [288, 182] width 577 height 365
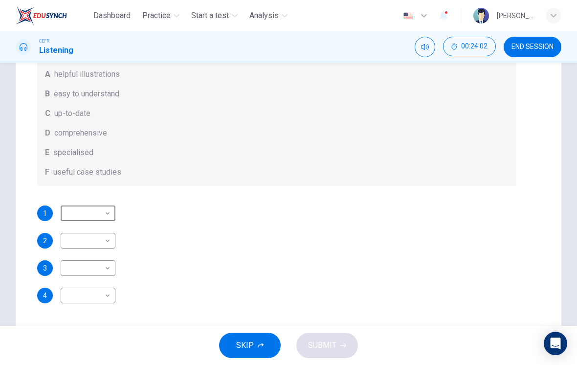
scroll to position [140, 0]
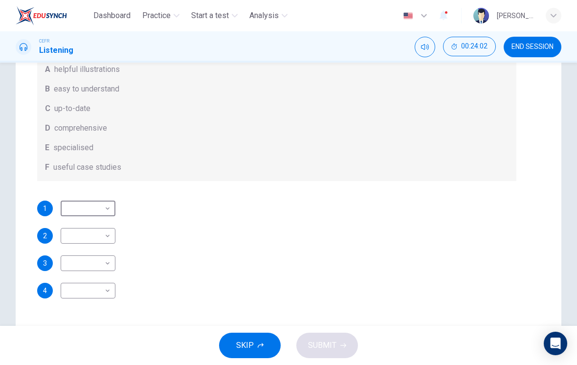
click at [127, 260] on div "3 ​ ​" at bounding box center [276, 263] width 479 height 16
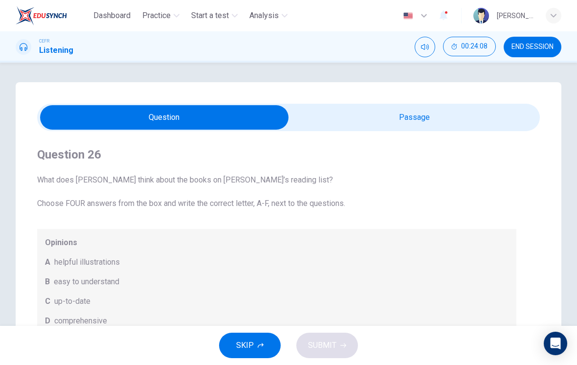
scroll to position [0, 0]
click at [449, 108] on input "checkbox" at bounding box center [164, 117] width 754 height 24
checkbox input "true"
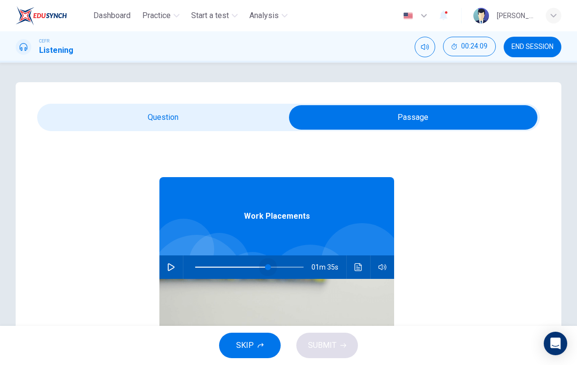
click at [268, 268] on span at bounding box center [268, 267] width 6 height 6
click at [277, 266] on span at bounding box center [277, 267] width 6 height 6
click at [175, 267] on icon "button" at bounding box center [171, 267] width 8 height 8
type input "75"
click at [107, 116] on input "checkbox" at bounding box center [413, 117] width 754 height 24
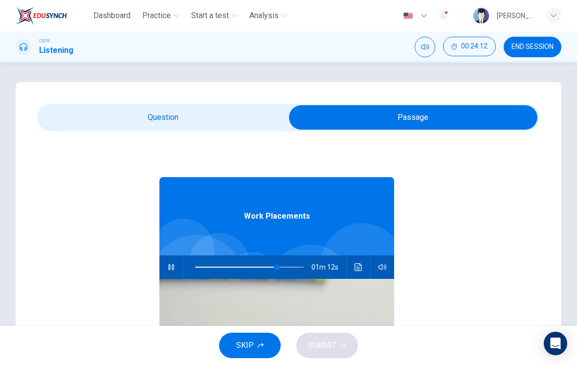
checkbox input "false"
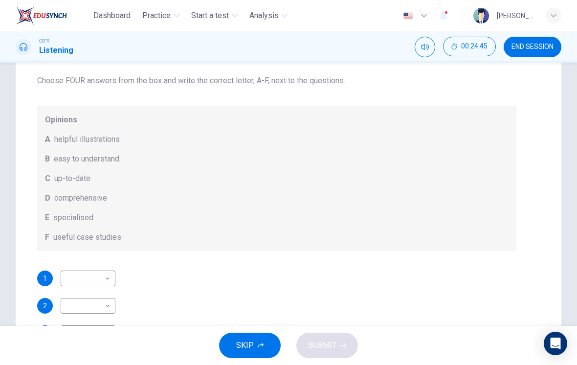
scroll to position [72, 0]
click at [83, 274] on body "Dashboard Practice Start a test Analysis English en ​ [PERSON_NAME] [PERSON_NAM…" at bounding box center [288, 182] width 577 height 365
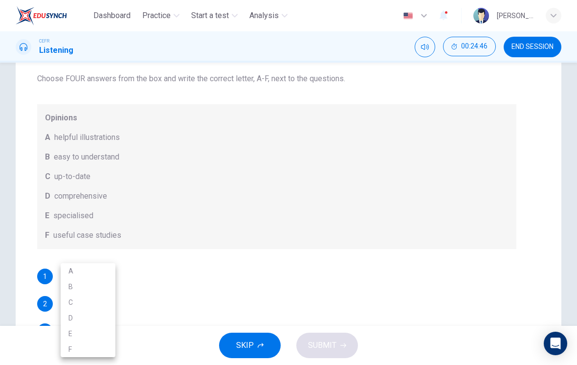
click at [71, 268] on li "A" at bounding box center [88, 271] width 55 height 16
type input "A"
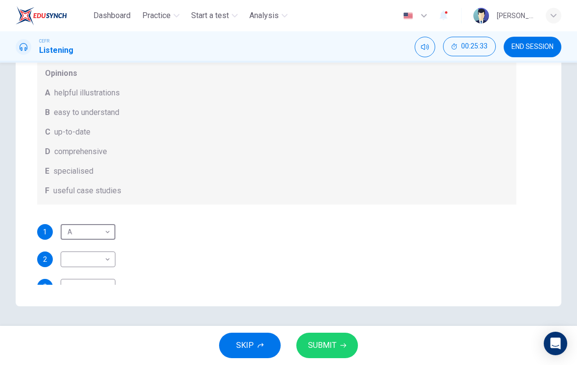
scroll to position [0, 0]
click at [101, 253] on body "Dashboard Practice Start a test Analysis English en ​ [PERSON_NAME] [PERSON_NAM…" at bounding box center [288, 182] width 577 height 365
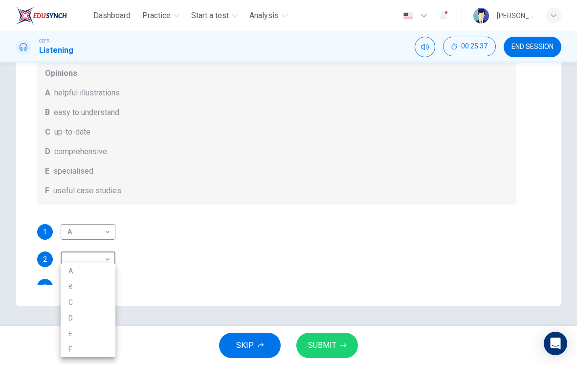
click at [147, 247] on div at bounding box center [288, 182] width 577 height 365
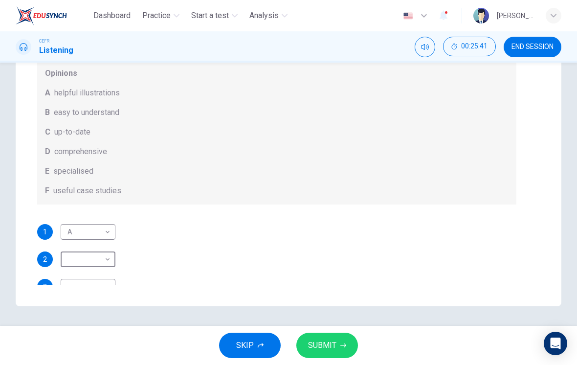
click at [99, 259] on body "Dashboard Practice Start a test Analysis English en ​ [PERSON_NAME] [PERSON_NAM…" at bounding box center [288, 182] width 577 height 365
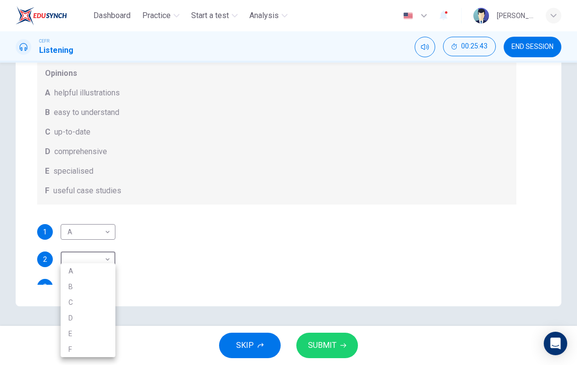
click at [154, 243] on div at bounding box center [288, 182] width 577 height 365
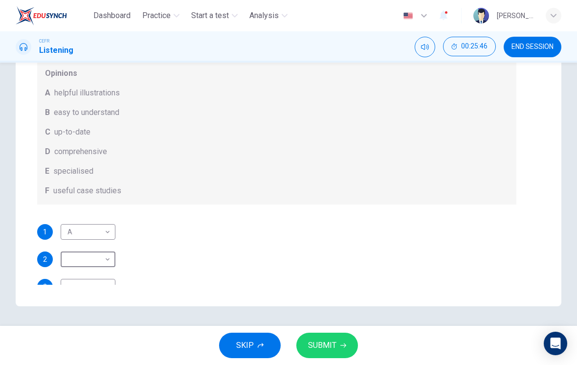
click at [101, 265] on body "Dashboard Practice Start a test Analysis English en ​ [PERSON_NAME] [PERSON_NAM…" at bounding box center [288, 182] width 577 height 365
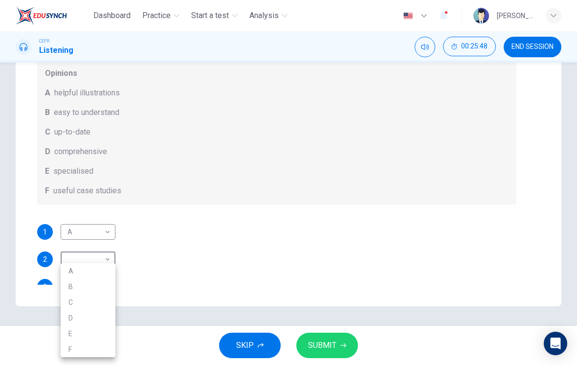
click at [99, 289] on li "B" at bounding box center [88, 287] width 55 height 16
type input "B"
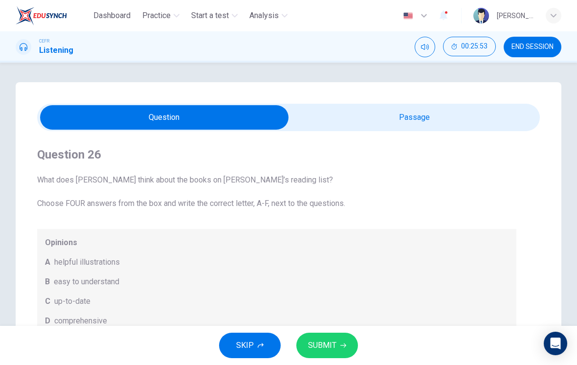
click at [481, 116] on input "checkbox" at bounding box center [164, 117] width 754 height 24
checkbox input "true"
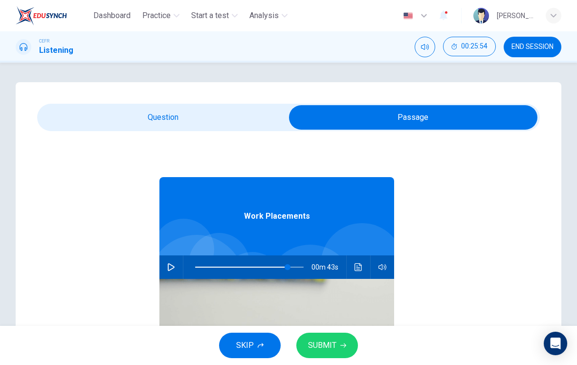
click at [288, 267] on span at bounding box center [288, 267] width 6 height 6
type input "90"
click at [293, 267] on span at bounding box center [293, 267] width 6 height 6
click at [170, 267] on icon "button" at bounding box center [171, 267] width 8 height 8
click at [193, 123] on input "checkbox" at bounding box center [413, 117] width 754 height 24
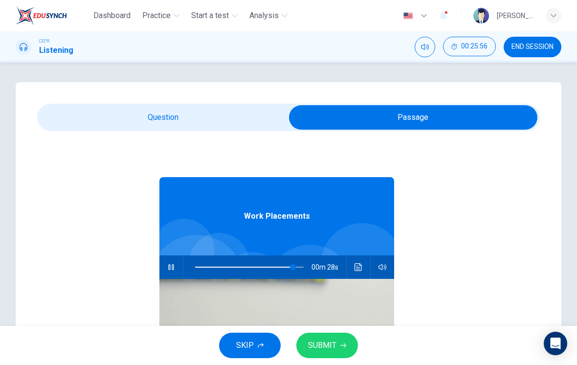
checkbox input "false"
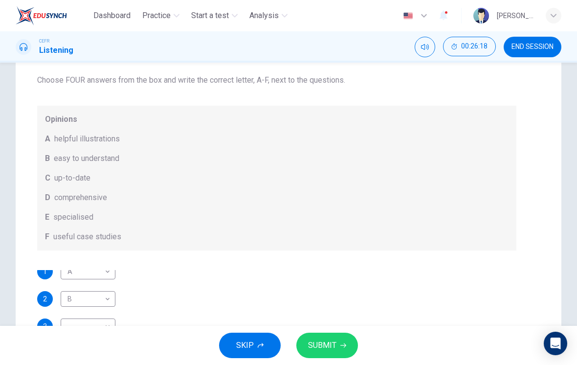
scroll to position [78, 0]
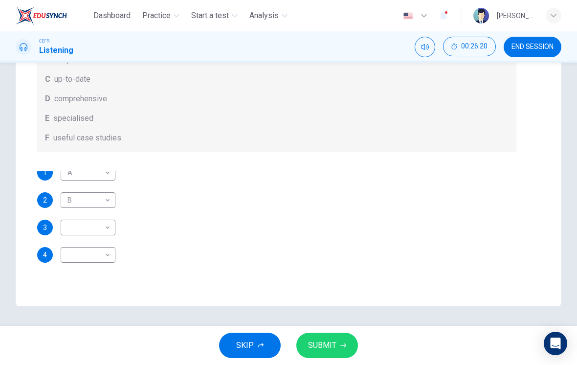
click at [48, 249] on div "4" at bounding box center [45, 255] width 16 height 16
click at [80, 249] on body "Dashboard Practice Start a test Analysis English en ​ [PERSON_NAME] [PERSON_NAM…" at bounding box center [288, 182] width 577 height 365
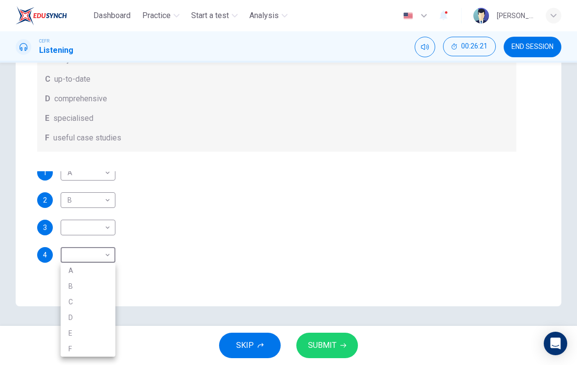
scroll to position [169, 0]
click at [68, 342] on li "F" at bounding box center [88, 349] width 55 height 16
type input "F"
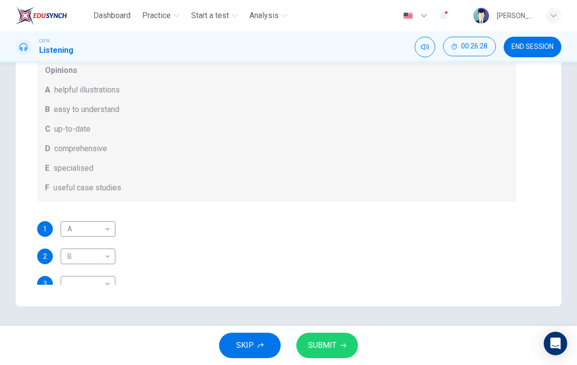
scroll to position [0, 0]
click at [87, 280] on body "Dashboard Practice Start a test Analysis English en ​ [PERSON_NAME] [PERSON_NAM…" at bounding box center [288, 182] width 577 height 365
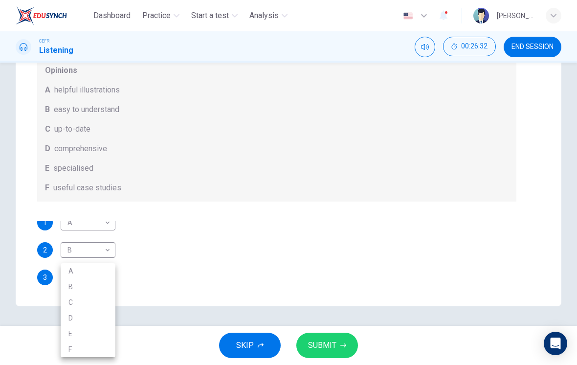
click at [71, 313] on li "D" at bounding box center [88, 318] width 55 height 16
type input "D"
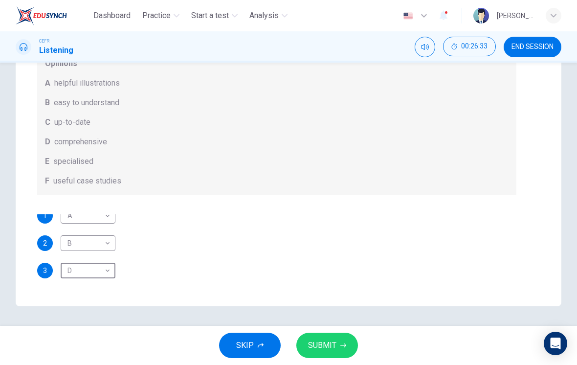
click at [331, 356] on button "SUBMIT" at bounding box center [327, 345] width 62 height 25
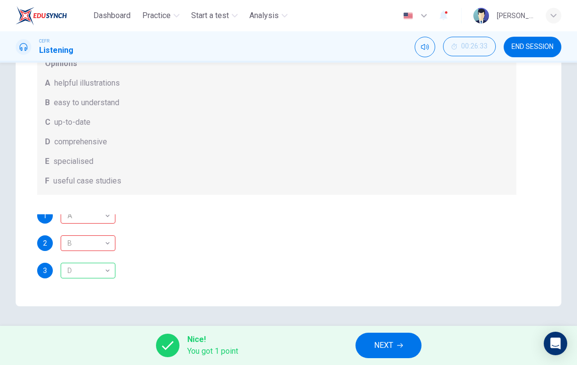
scroll to position [6, 0]
click at [76, 221] on div "A" at bounding box center [86, 216] width 51 height 28
click at [80, 244] on div "B" at bounding box center [86, 243] width 51 height 28
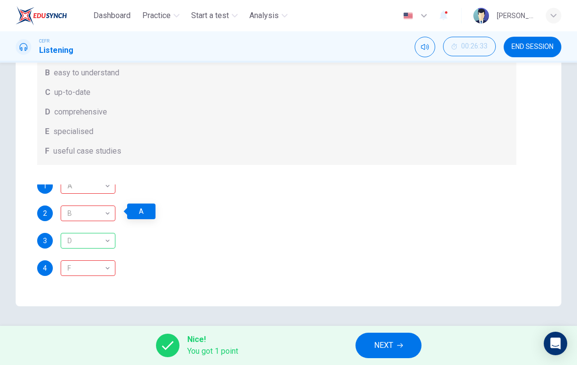
scroll to position [42, 0]
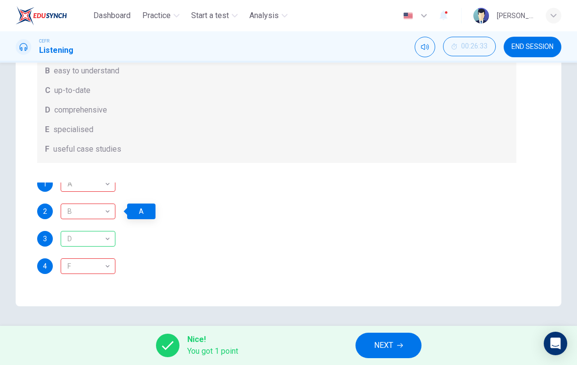
click at [79, 262] on div "F" at bounding box center [86, 266] width 51 height 28
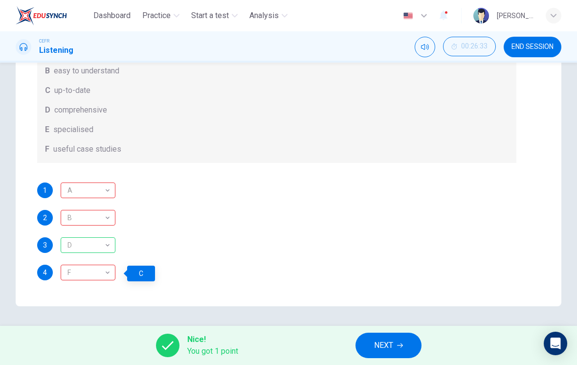
scroll to position [0, 0]
click at [402, 341] on button "NEXT" at bounding box center [389, 345] width 66 height 25
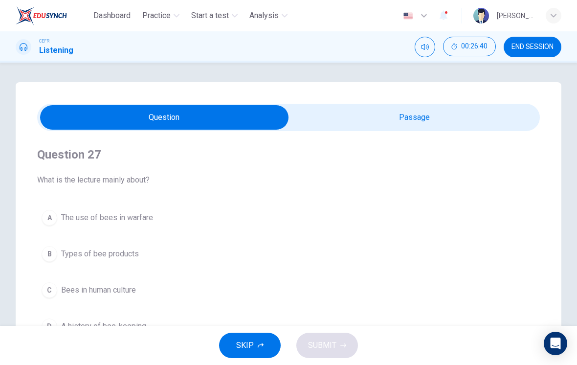
click at [508, 120] on input "checkbox" at bounding box center [164, 117] width 754 height 24
checkbox input "true"
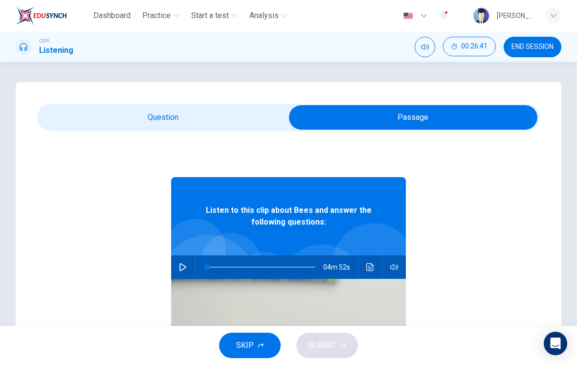
click at [187, 269] on button "button" at bounding box center [183, 266] width 16 height 23
click at [182, 263] on button "button" at bounding box center [183, 266] width 16 height 23
click at [183, 267] on icon "button" at bounding box center [183, 267] width 8 height 8
type input "0"
click at [215, 122] on input "checkbox" at bounding box center [413, 117] width 754 height 24
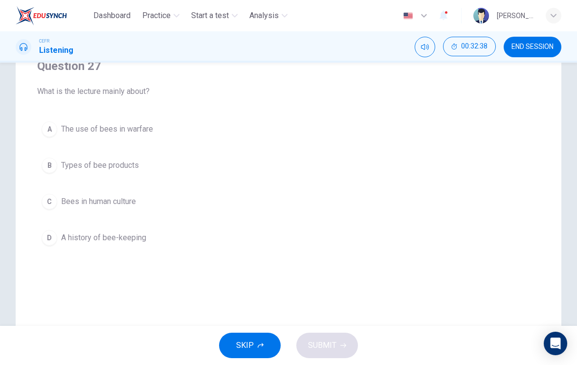
scroll to position [88, 0]
click at [131, 130] on span "The use of bees in warfare" at bounding box center [107, 130] width 92 height 12
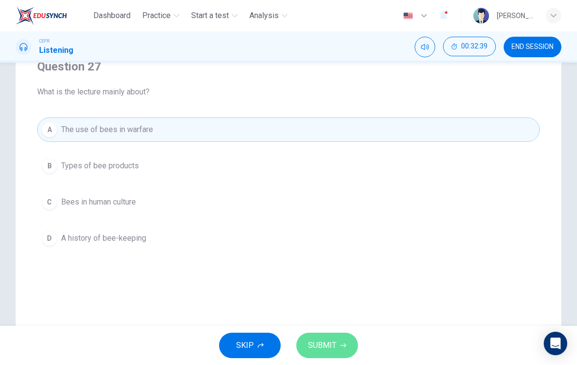
click at [341, 340] on button "SUBMIT" at bounding box center [327, 345] width 62 height 25
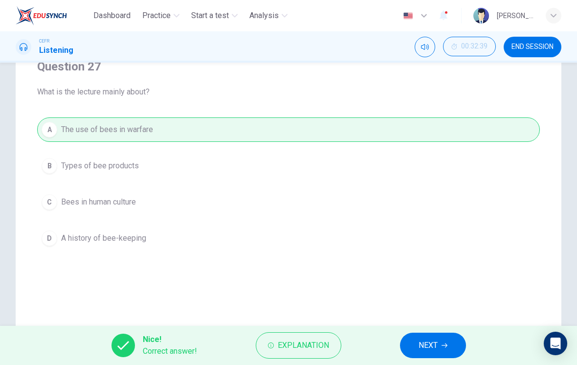
click at [442, 343] on icon "button" at bounding box center [445, 345] width 6 height 6
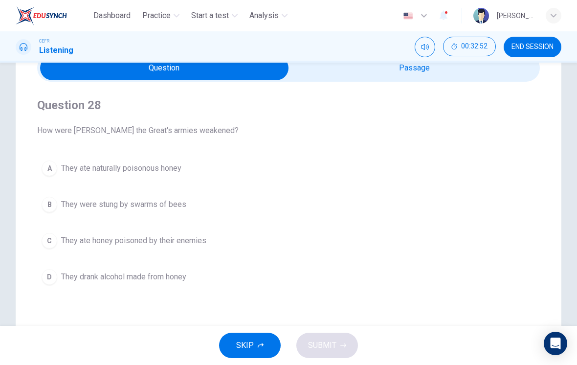
scroll to position [45, 0]
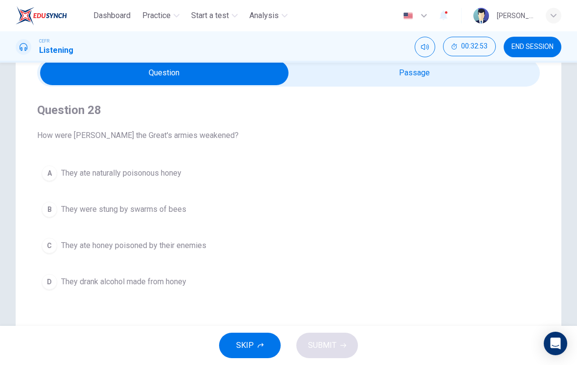
click at [451, 72] on input "checkbox" at bounding box center [164, 73] width 754 height 24
checkbox input "true"
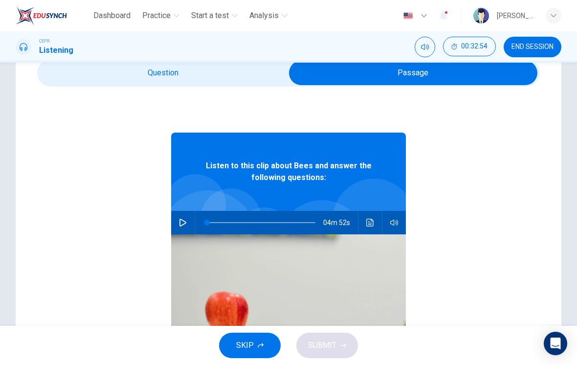
click at [182, 224] on icon "button" at bounding box center [183, 223] width 8 height 8
type input "0"
click at [85, 81] on input "checkbox" at bounding box center [413, 73] width 754 height 24
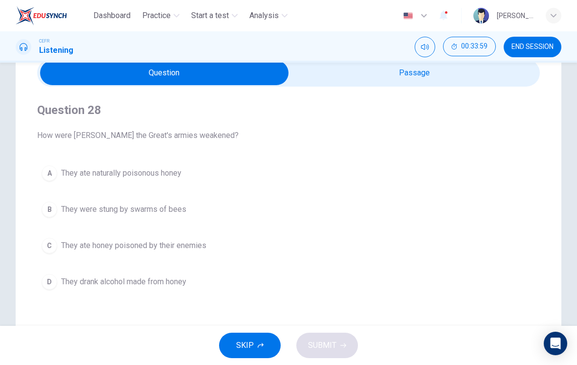
click at [170, 175] on span "They ate naturally poisonous honey" at bounding box center [121, 173] width 120 height 12
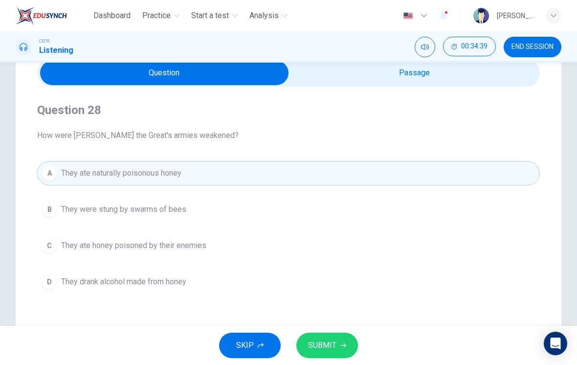
click at [340, 343] on icon "button" at bounding box center [343, 345] width 6 height 6
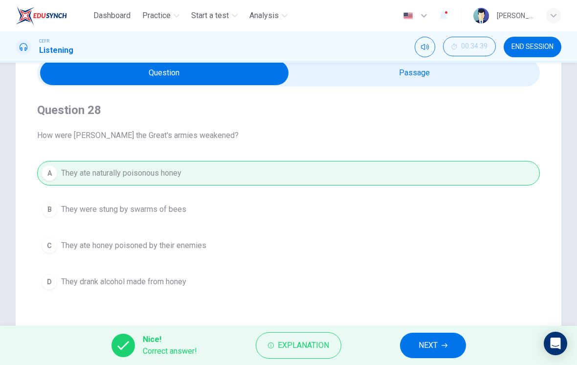
click at [431, 339] on span "NEXT" at bounding box center [428, 345] width 19 height 14
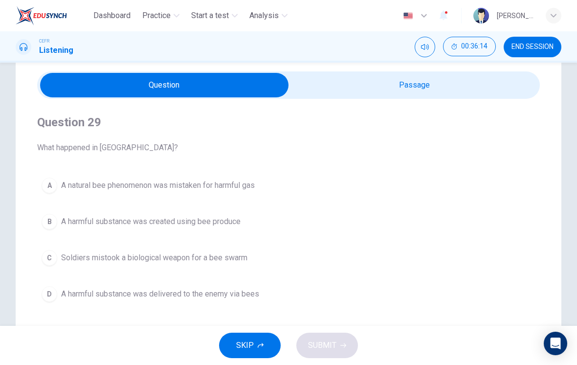
scroll to position [38, 0]
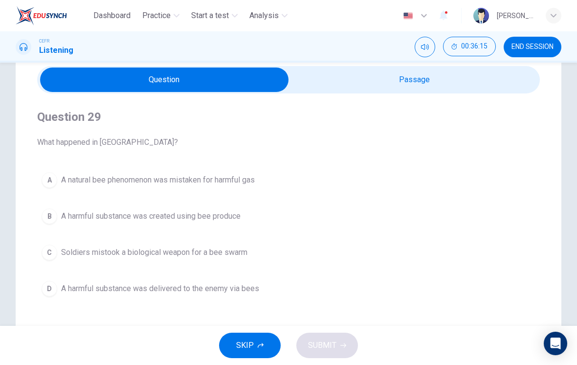
click at [420, 83] on input "checkbox" at bounding box center [164, 79] width 754 height 24
checkbox input "true"
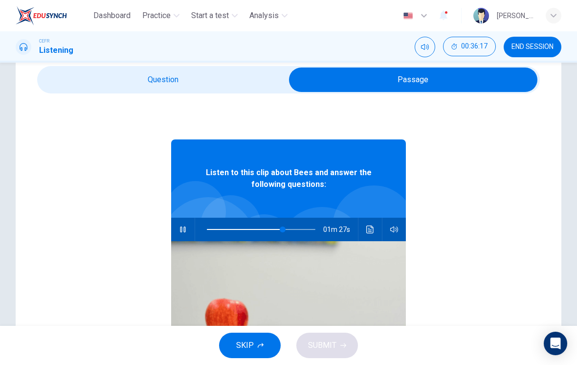
type input "70"
click at [235, 91] on input "checkbox" at bounding box center [413, 79] width 754 height 24
checkbox input "false"
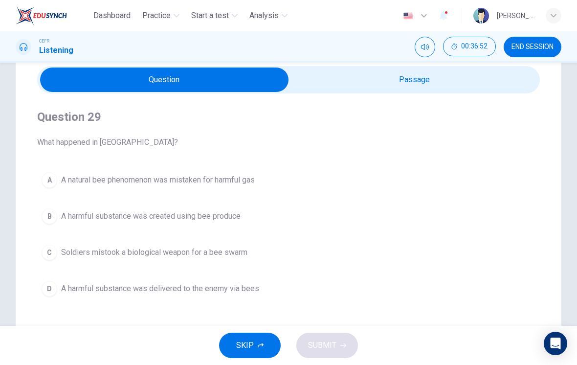
type input "82"
click at [421, 79] on input "checkbox" at bounding box center [164, 79] width 754 height 24
checkbox input "true"
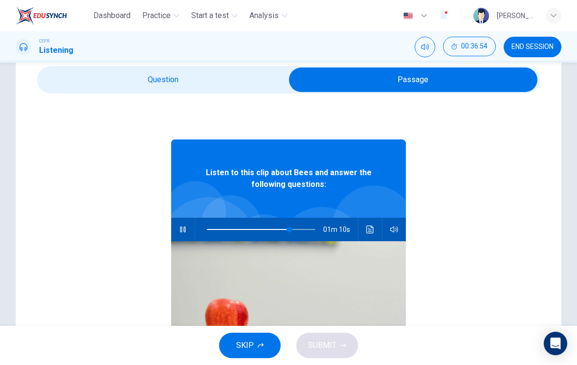
type input "76"
click at [248, 83] on input "checkbox" at bounding box center [413, 79] width 754 height 24
checkbox input "false"
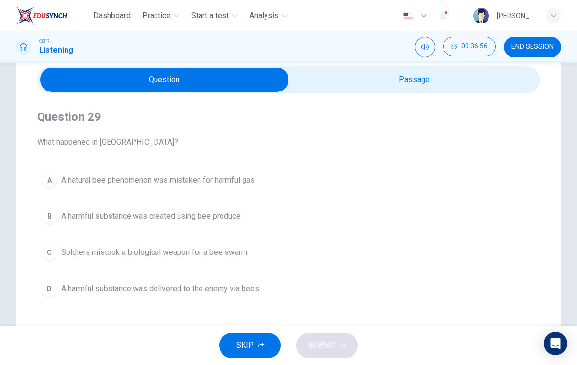
type input "77"
click at [421, 91] on input "checkbox" at bounding box center [164, 79] width 754 height 24
checkbox input "true"
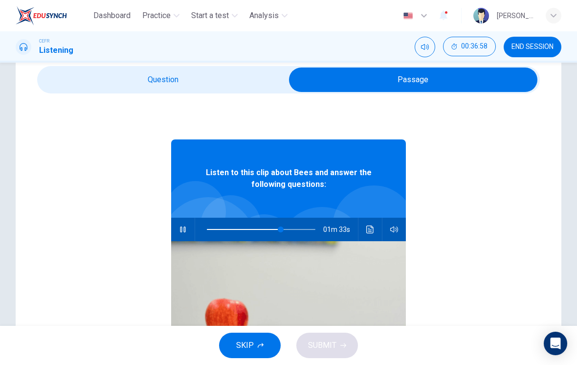
click at [281, 226] on span at bounding box center [281, 229] width 6 height 6
type input "68"
click at [263, 79] on input "checkbox" at bounding box center [413, 79] width 754 height 24
checkbox input "false"
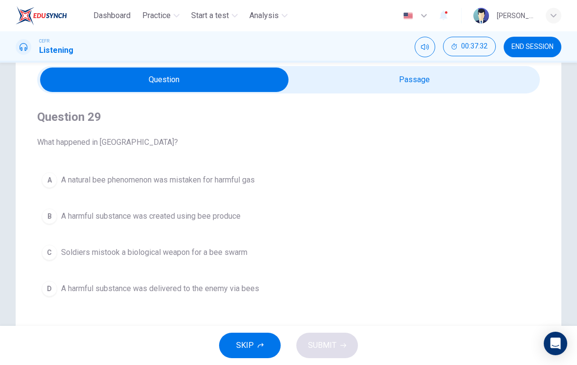
click at [54, 252] on div "C" at bounding box center [50, 253] width 16 height 16
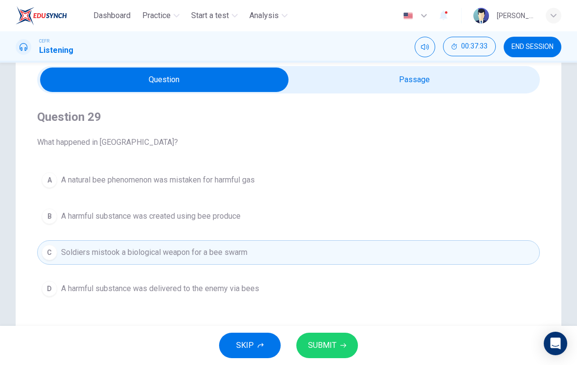
click at [341, 349] on button "SUBMIT" at bounding box center [327, 345] width 62 height 25
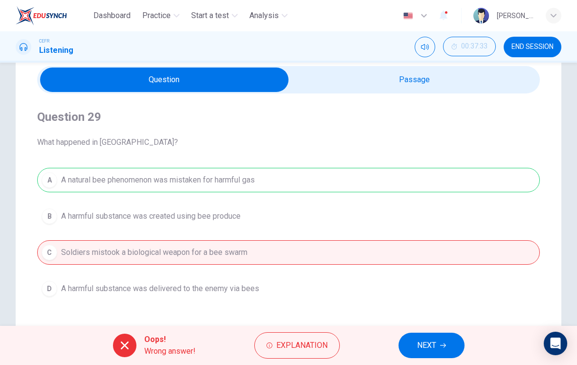
type input "83"
click at [446, 91] on input "checkbox" at bounding box center [164, 79] width 754 height 24
checkbox input "true"
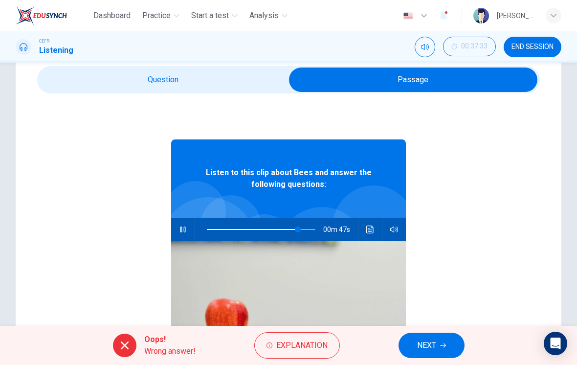
click at [177, 226] on button "button" at bounding box center [183, 229] width 16 height 23
click at [371, 229] on icon "Click to see the audio transcription" at bounding box center [370, 229] width 8 height 8
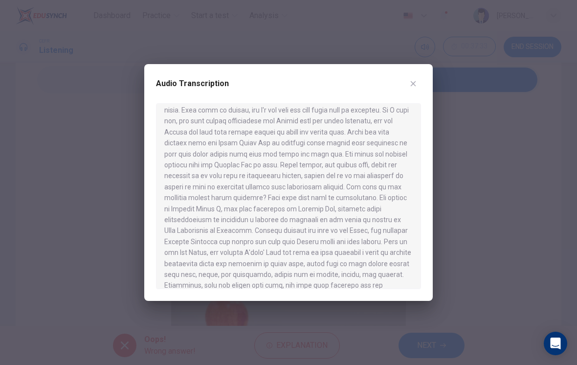
scroll to position [401, 0]
click at [413, 81] on icon "button" at bounding box center [413, 84] width 8 height 8
type input "84"
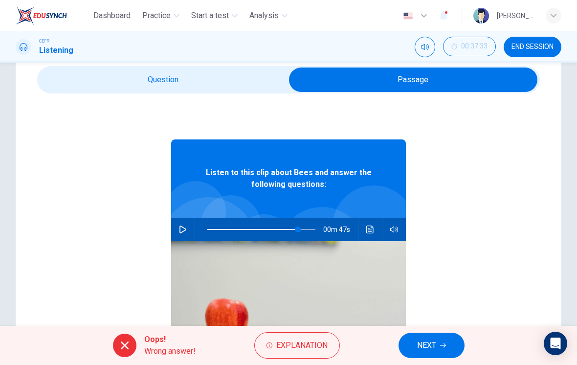
click at [117, 84] on input "checkbox" at bounding box center [413, 79] width 754 height 24
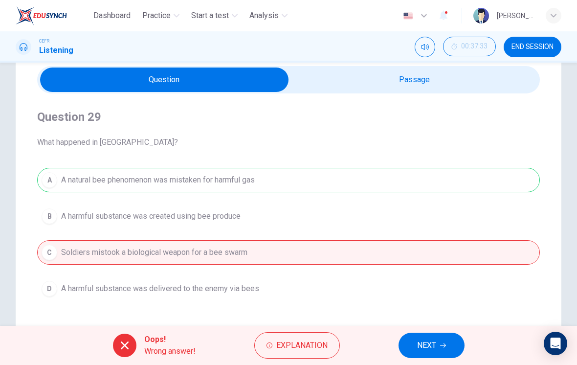
click at [298, 339] on span "Explanation" at bounding box center [301, 345] width 51 height 14
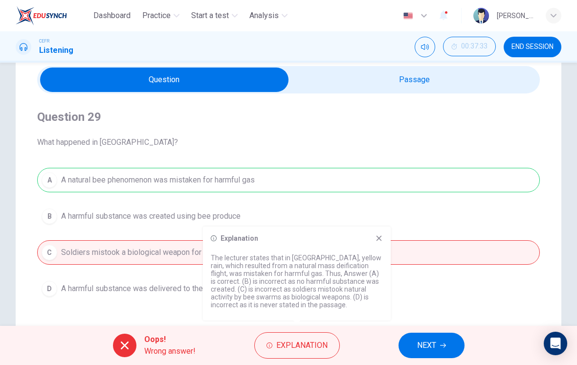
click at [389, 91] on input "checkbox" at bounding box center [164, 79] width 754 height 24
checkbox input "true"
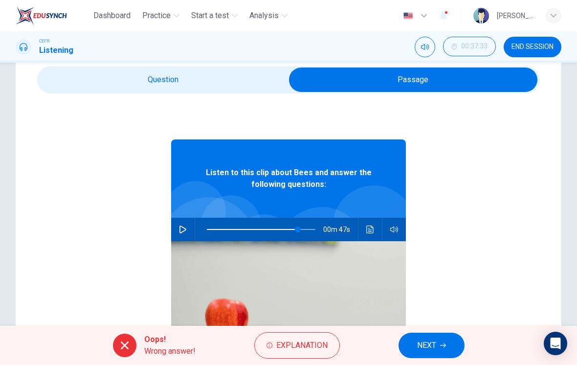
click at [376, 225] on button "Click to see the audio transcription" at bounding box center [370, 229] width 16 height 23
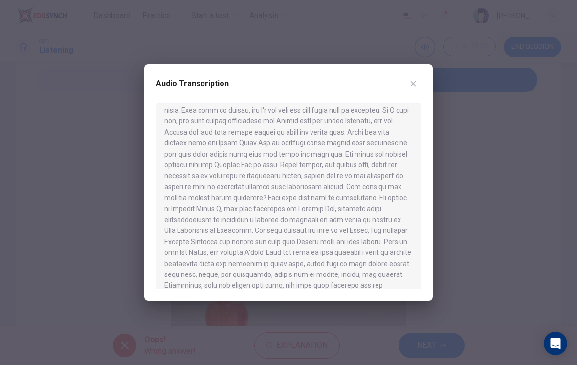
click at [401, 89] on div "Audio Transcription" at bounding box center [288, 89] width 265 height 27
click at [414, 85] on icon "button" at bounding box center [413, 83] width 5 height 5
type input "84"
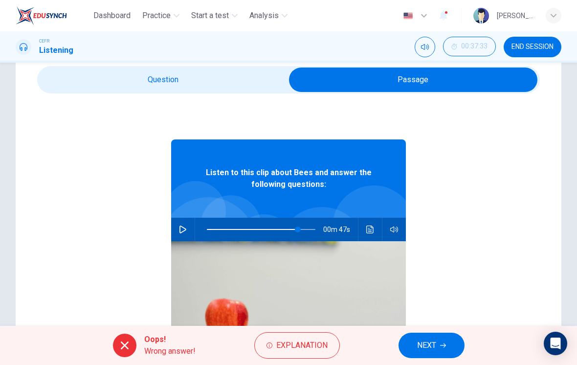
click at [125, 89] on input "checkbox" at bounding box center [413, 79] width 754 height 24
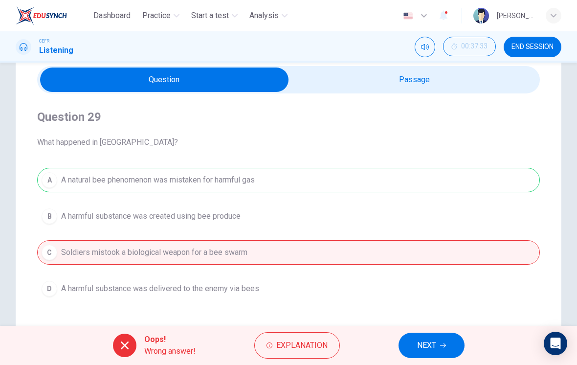
click at [311, 357] on button "Explanation" at bounding box center [297, 345] width 86 height 26
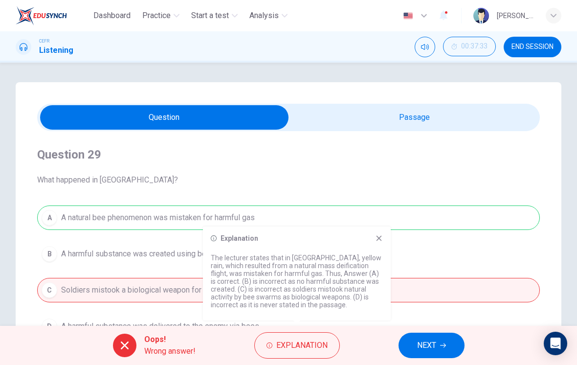
scroll to position [0, 0]
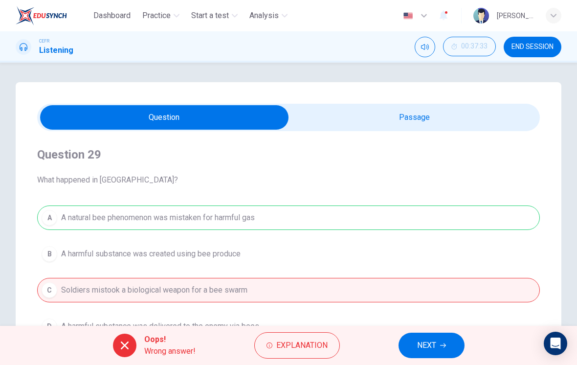
click at [485, 118] on input "checkbox" at bounding box center [164, 117] width 754 height 24
checkbox input "true"
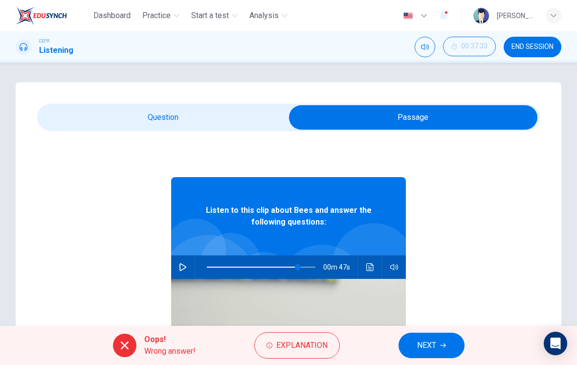
click at [376, 268] on button "Click to see the audio transcription" at bounding box center [370, 266] width 16 height 23
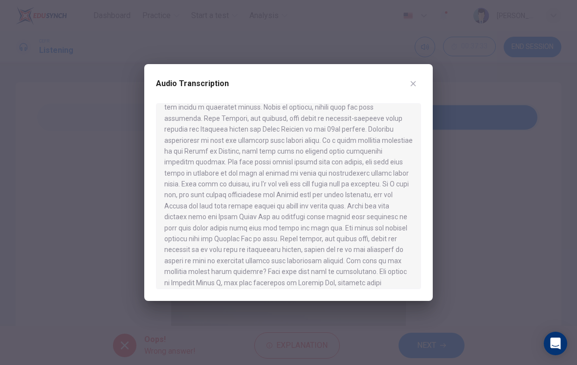
scroll to position [304, 0]
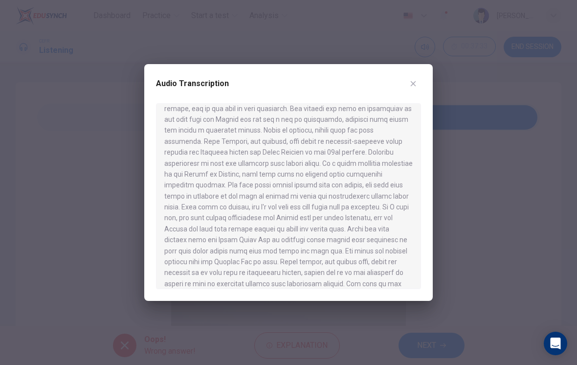
click at [413, 84] on icon "button" at bounding box center [413, 83] width 5 height 5
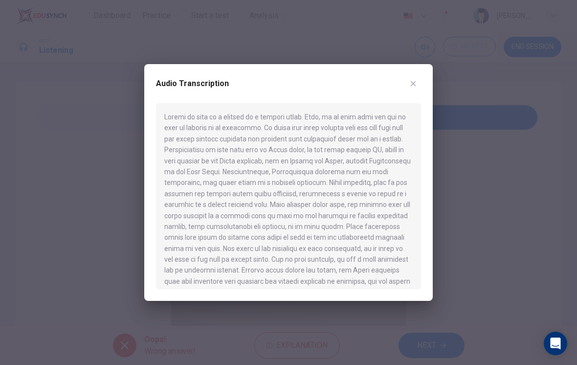
type input "84"
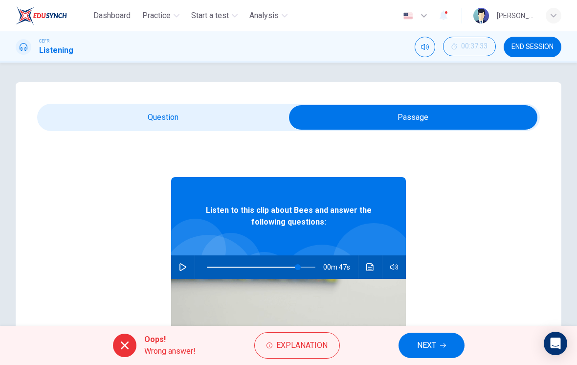
click at [123, 118] on input "checkbox" at bounding box center [413, 117] width 754 height 24
checkbox input "false"
type input "84"
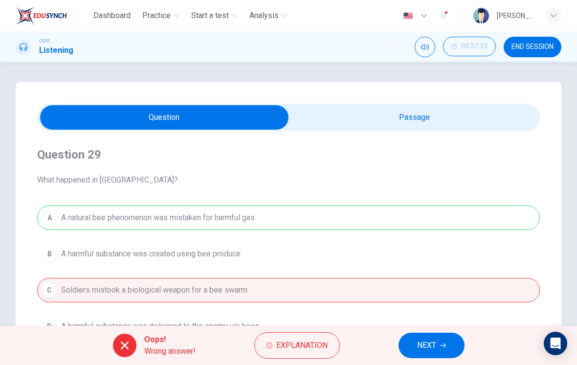
click at [485, 126] on input "checkbox" at bounding box center [164, 117] width 754 height 24
checkbox input "true"
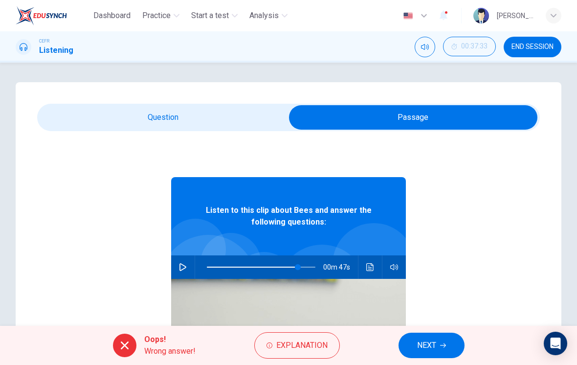
click at [365, 270] on button "Click to see the audio transcription" at bounding box center [370, 266] width 16 height 23
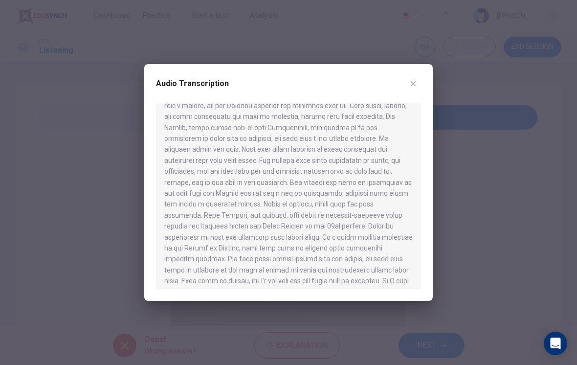
scroll to position [231, 0]
click at [412, 85] on icon "button" at bounding box center [413, 83] width 5 height 5
type input "84"
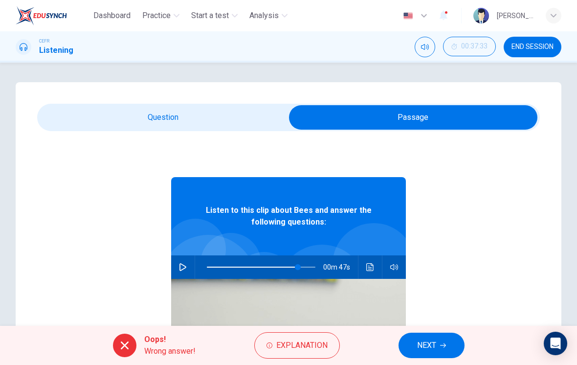
click at [241, 113] on input "checkbox" at bounding box center [413, 117] width 754 height 24
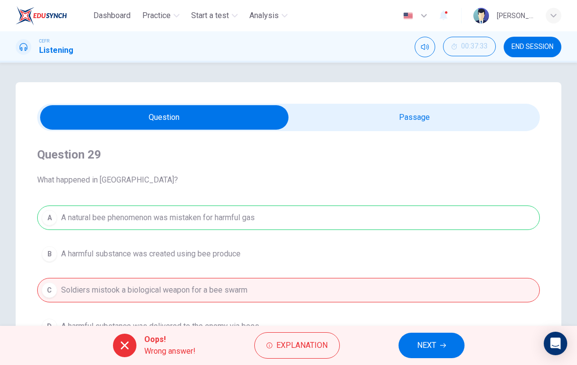
click at [438, 343] on button "NEXT" at bounding box center [432, 345] width 66 height 25
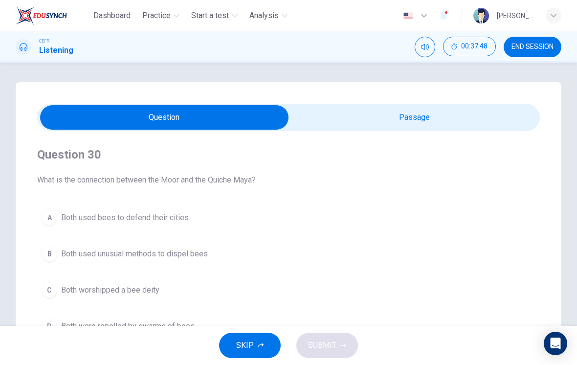
scroll to position [0, 0]
click at [480, 118] on input "checkbox" at bounding box center [164, 117] width 754 height 24
checkbox input "true"
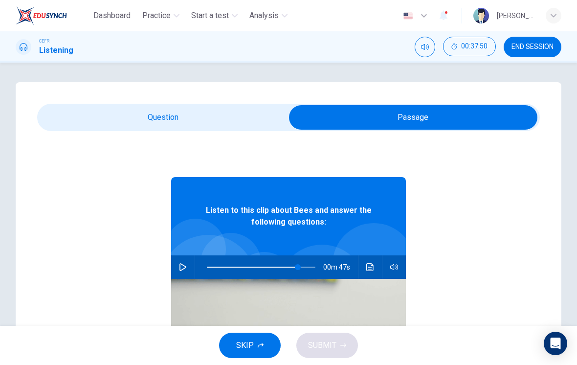
click at [180, 273] on button "button" at bounding box center [183, 266] width 16 height 23
type input "84"
click at [219, 111] on input "checkbox" at bounding box center [413, 117] width 754 height 24
checkbox input "false"
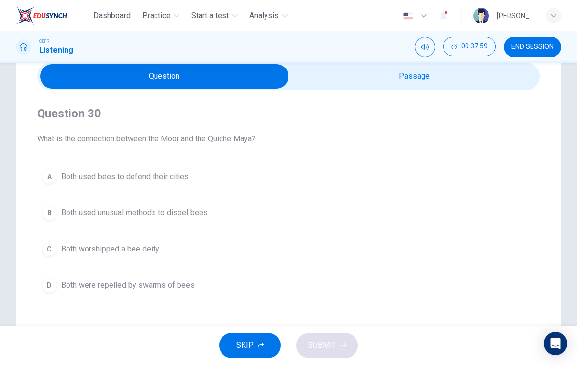
scroll to position [40, 0]
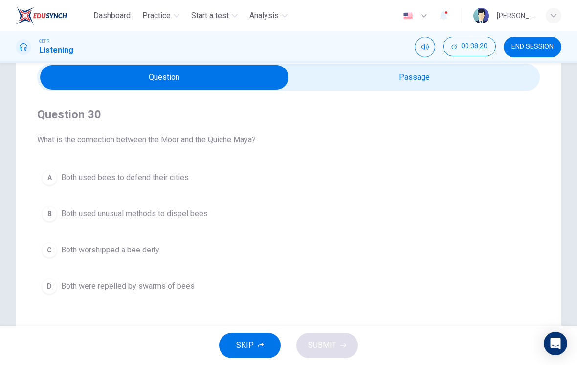
click at [56, 179] on div "A" at bounding box center [50, 178] width 16 height 16
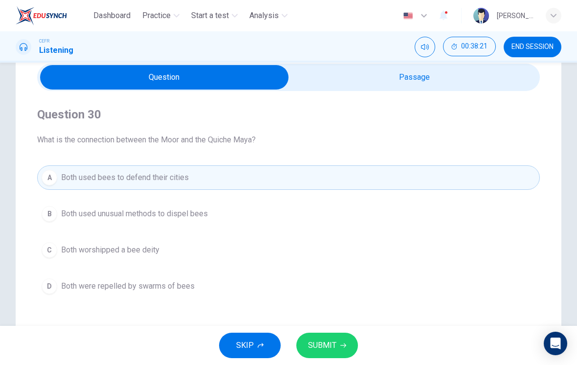
click at [337, 343] on button "SUBMIT" at bounding box center [327, 345] width 62 height 25
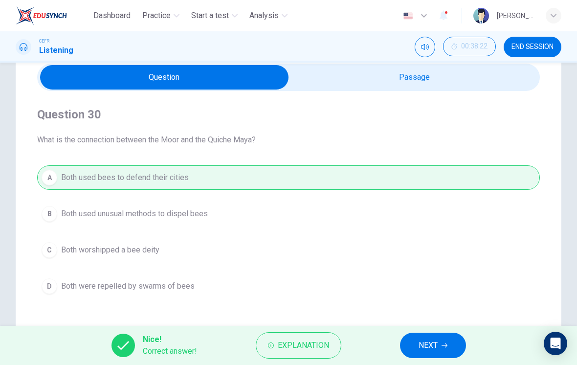
click at [321, 341] on span "Explanation" at bounding box center [303, 345] width 51 height 14
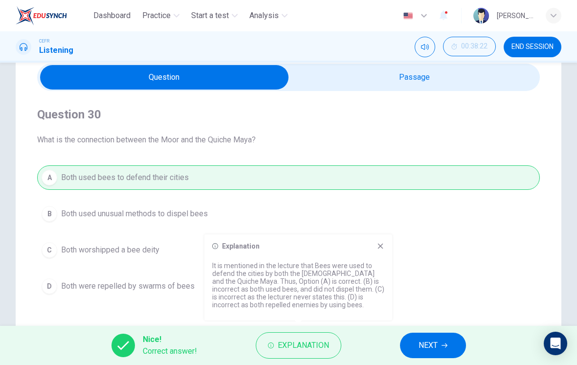
click at [383, 241] on div "Explanation It is mentioned in the lecture that Bees were used to defend the ci…" at bounding box center [298, 277] width 188 height 86
click at [382, 239] on div "Explanation It is mentioned in the lecture that Bees were used to defend the ci…" at bounding box center [298, 277] width 188 height 86
click at [383, 245] on icon at bounding box center [381, 246] width 8 height 8
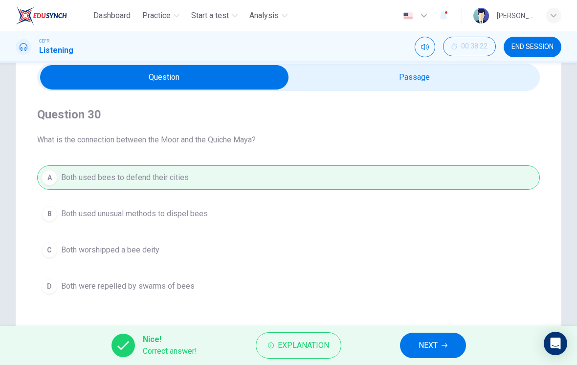
click at [431, 342] on span "NEXT" at bounding box center [428, 345] width 19 height 14
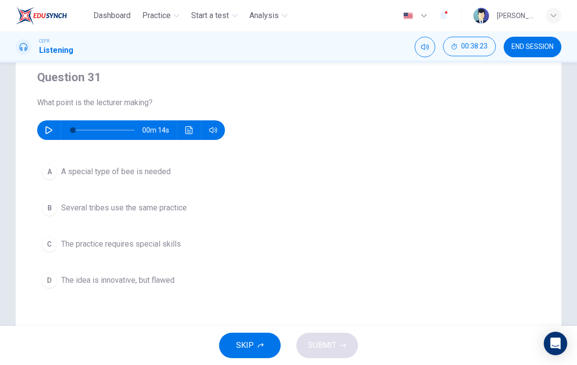
scroll to position [79, 0]
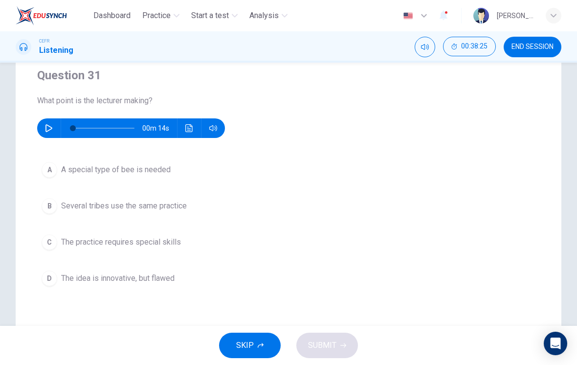
click at [50, 132] on icon "button" at bounding box center [49, 128] width 8 height 8
type input "0"
click at [53, 280] on div "D" at bounding box center [50, 278] width 16 height 16
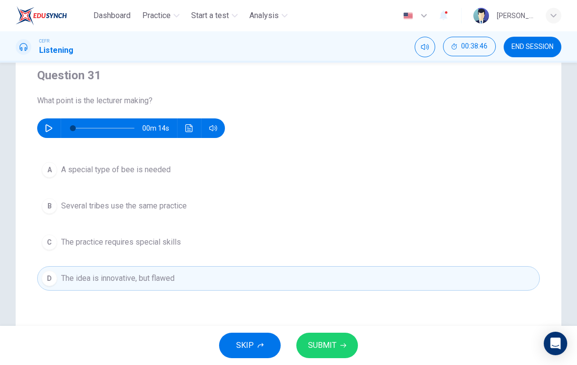
click at [344, 339] on button "SUBMIT" at bounding box center [327, 345] width 62 height 25
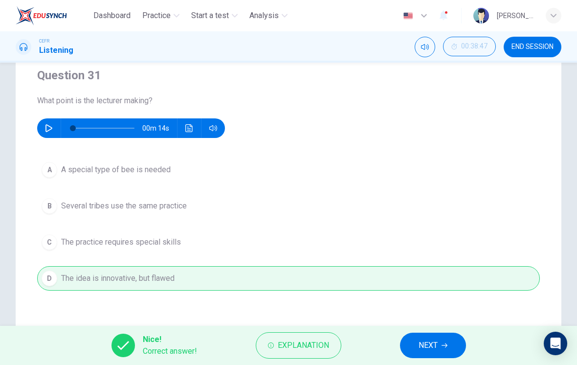
click at [436, 337] on button "NEXT" at bounding box center [433, 345] width 66 height 25
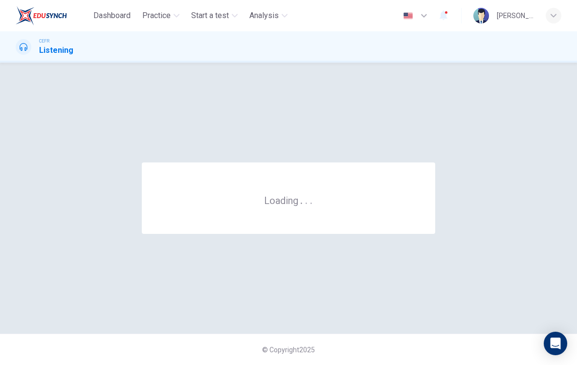
scroll to position [0, 0]
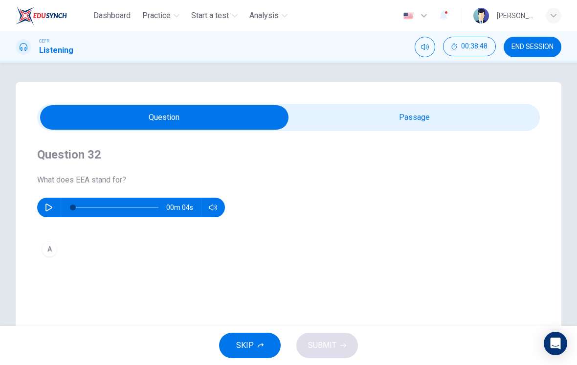
click at [47, 202] on button "button" at bounding box center [49, 208] width 16 height 20
click at [45, 204] on icon "button" at bounding box center [49, 207] width 8 height 8
type input "63"
click at [484, 117] on input "checkbox" at bounding box center [164, 117] width 754 height 24
checkbox input "true"
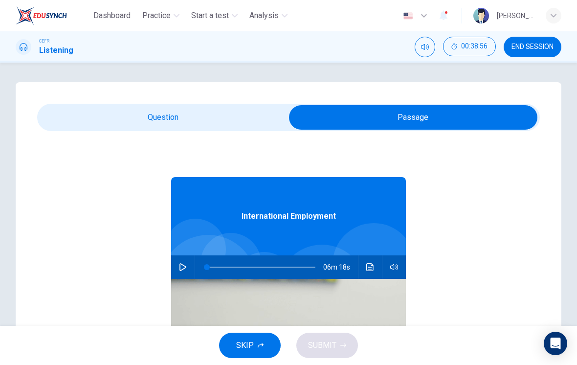
click at [530, 52] on button "END SESSION" at bounding box center [533, 47] width 58 height 21
